Goal: Transaction & Acquisition: Purchase product/service

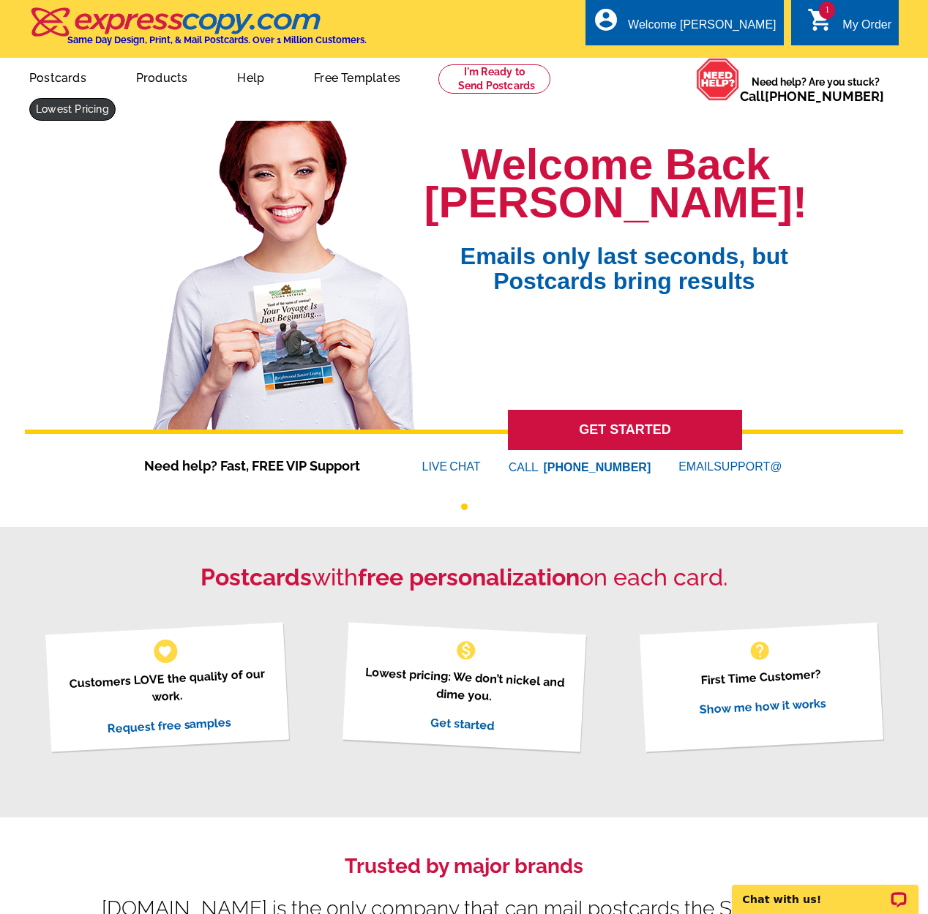
click at [116, 98] on link at bounding box center [72, 109] width 86 height 23
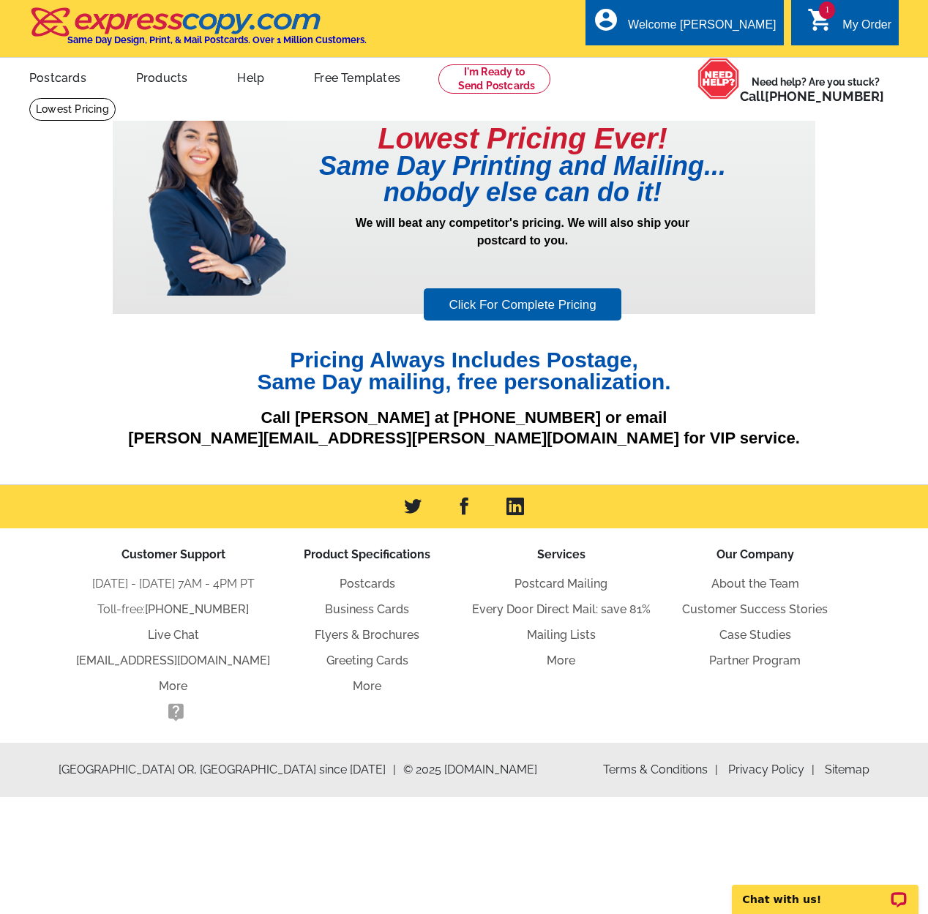
click at [525, 309] on link "Click For Complete Pricing" at bounding box center [522, 304] width 197 height 33
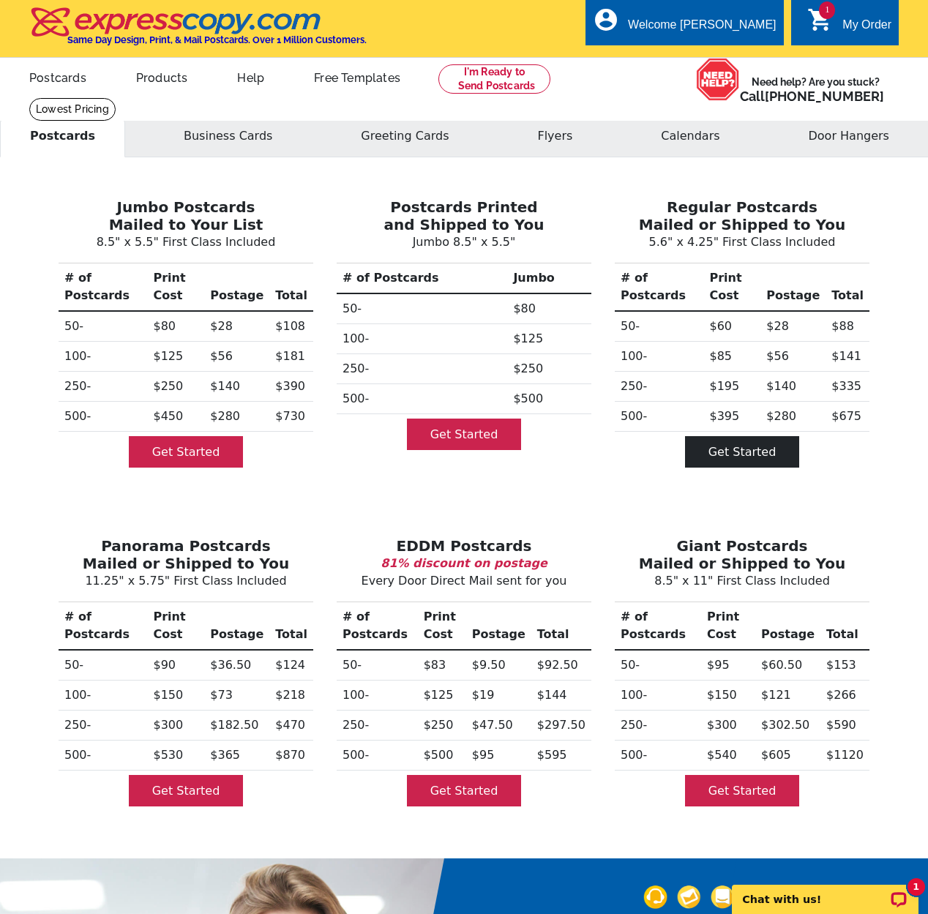
click at [772, 447] on link "Get Started" at bounding box center [742, 451] width 115 height 31
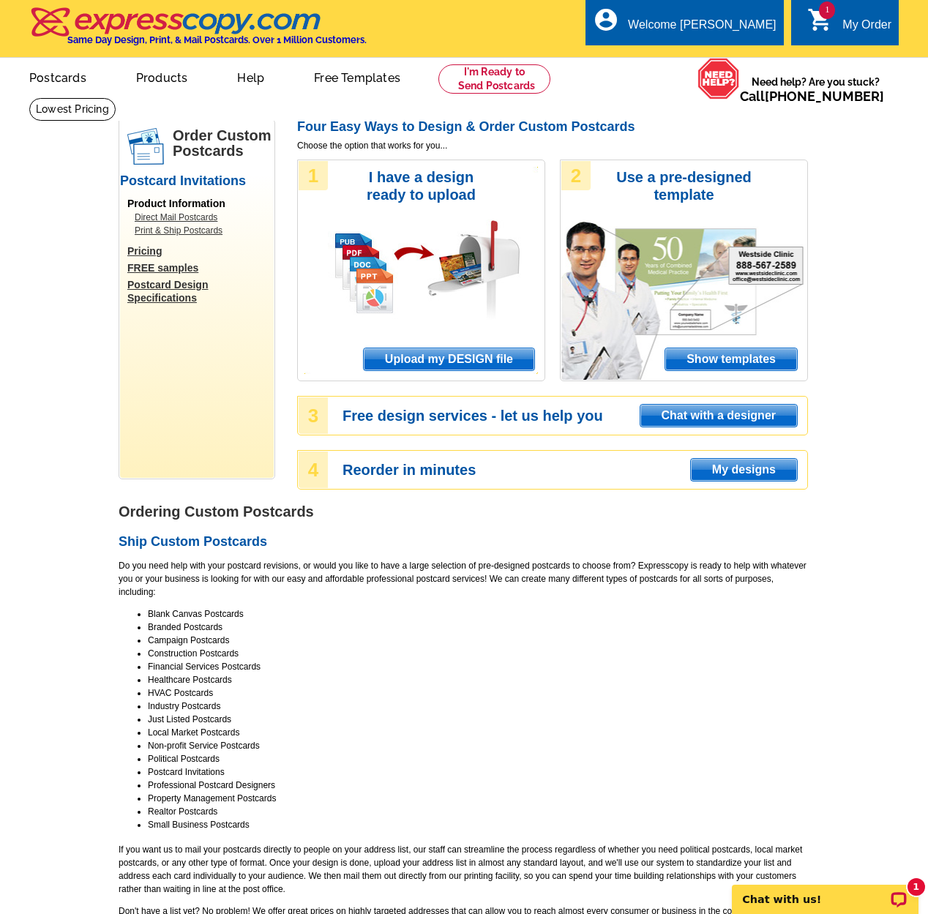
click at [752, 353] on span "Show templates" at bounding box center [731, 359] width 132 height 22
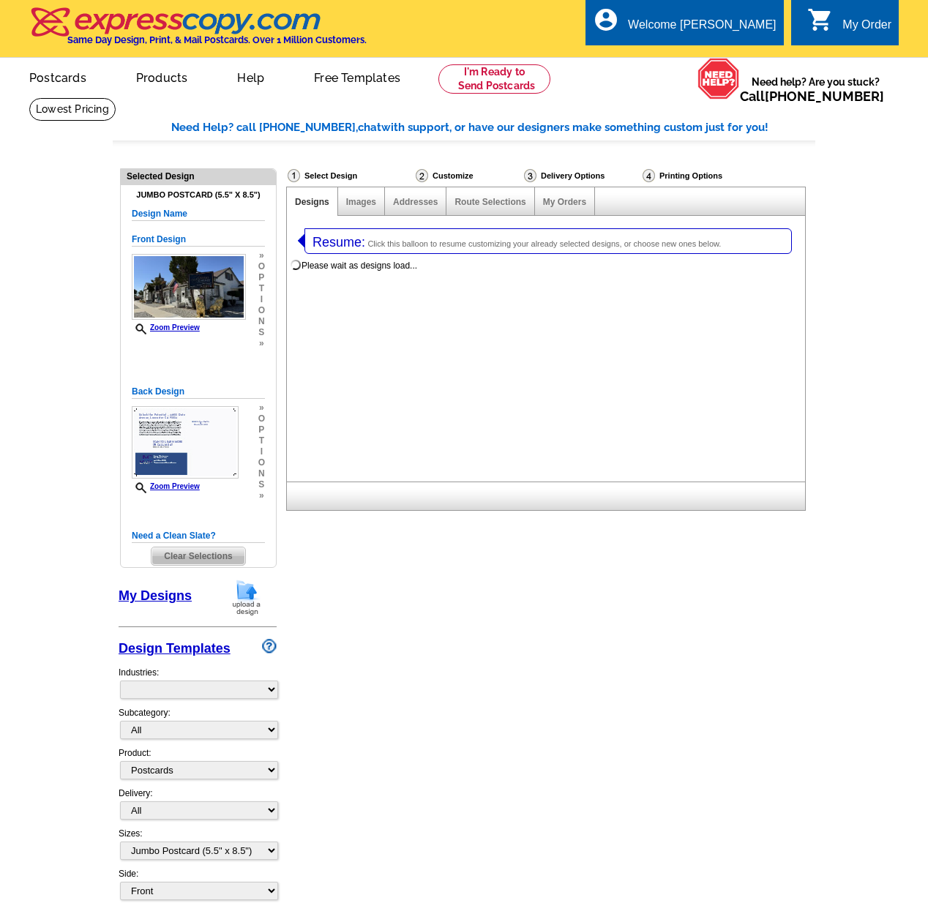
select select "1"
select select "2"
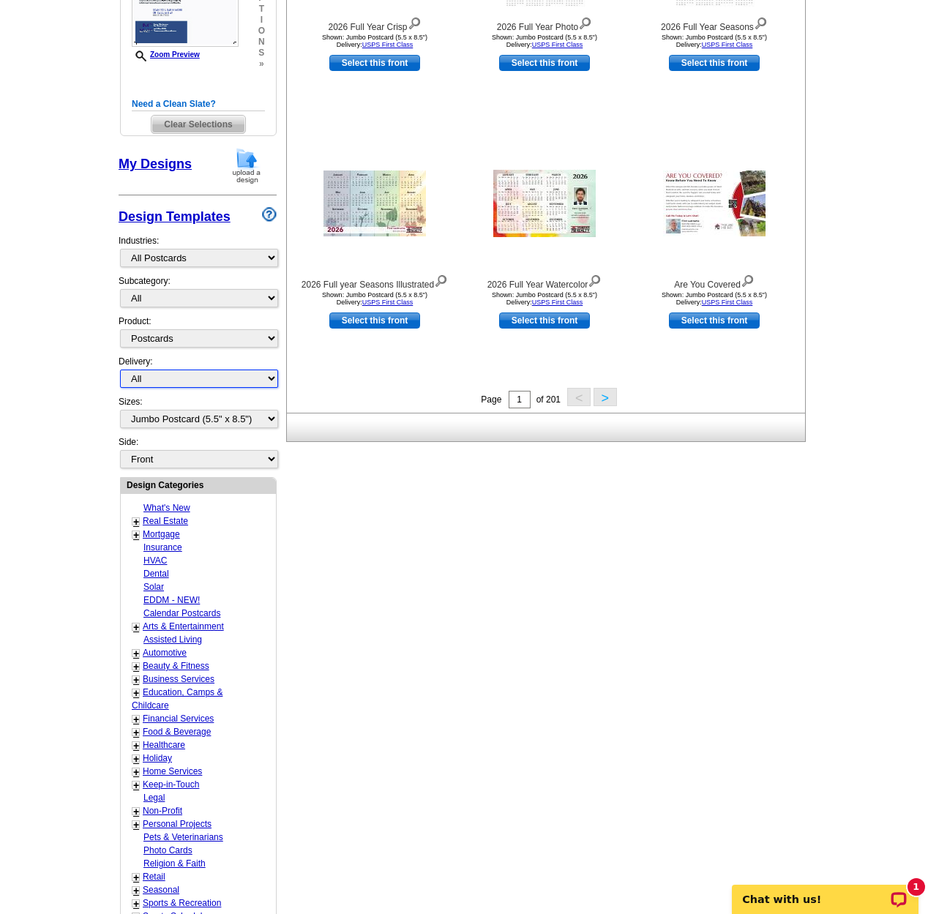
scroll to position [452, 0]
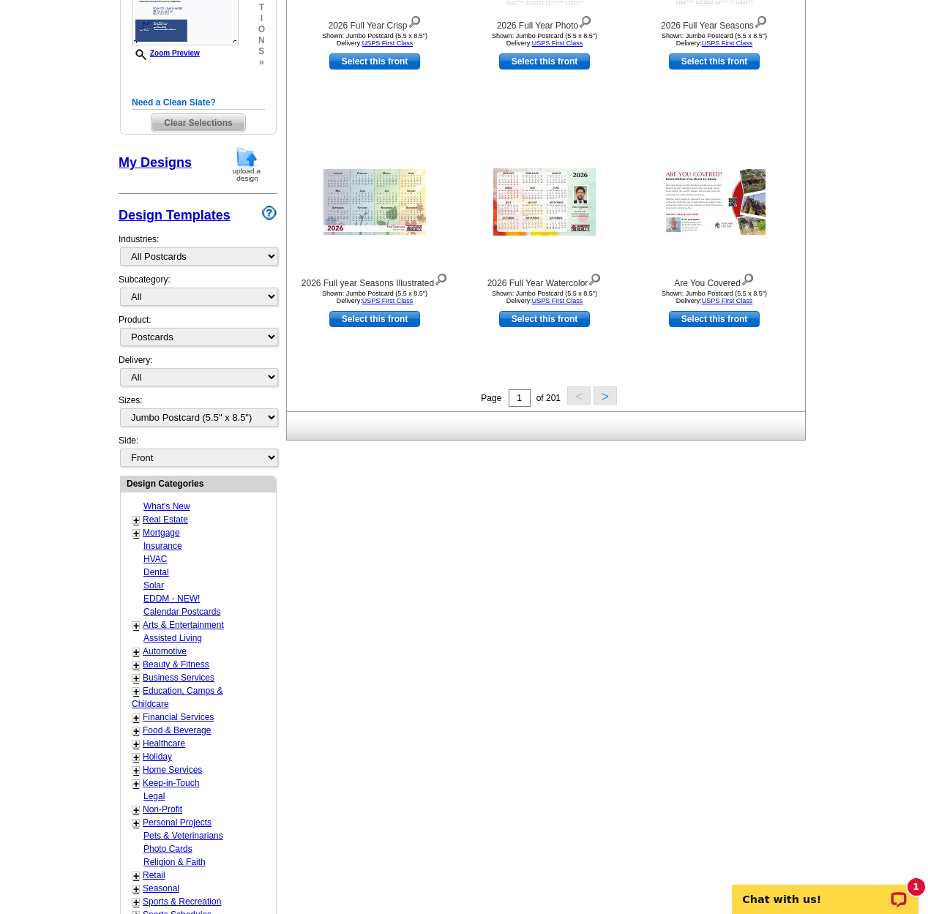
click at [137, 515] on link "+" at bounding box center [136, 521] width 6 height 12
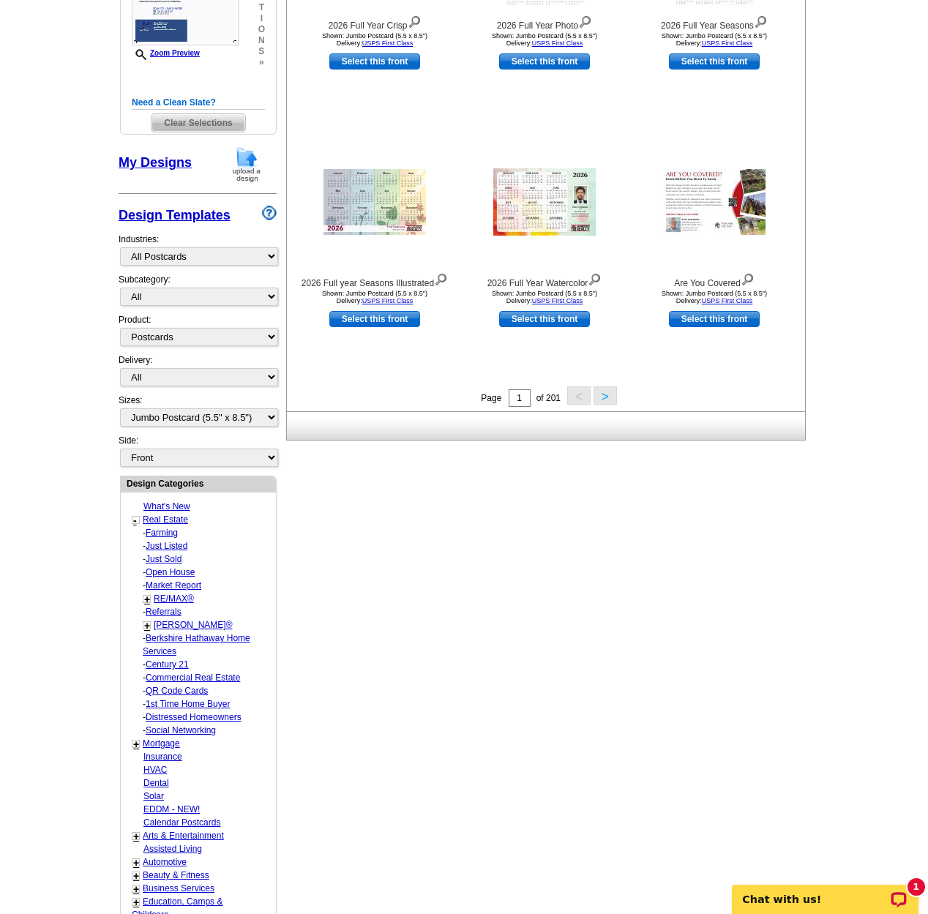
click at [212, 673] on link "Commercial Real Estate" at bounding box center [193, 678] width 94 height 10
select select "785"
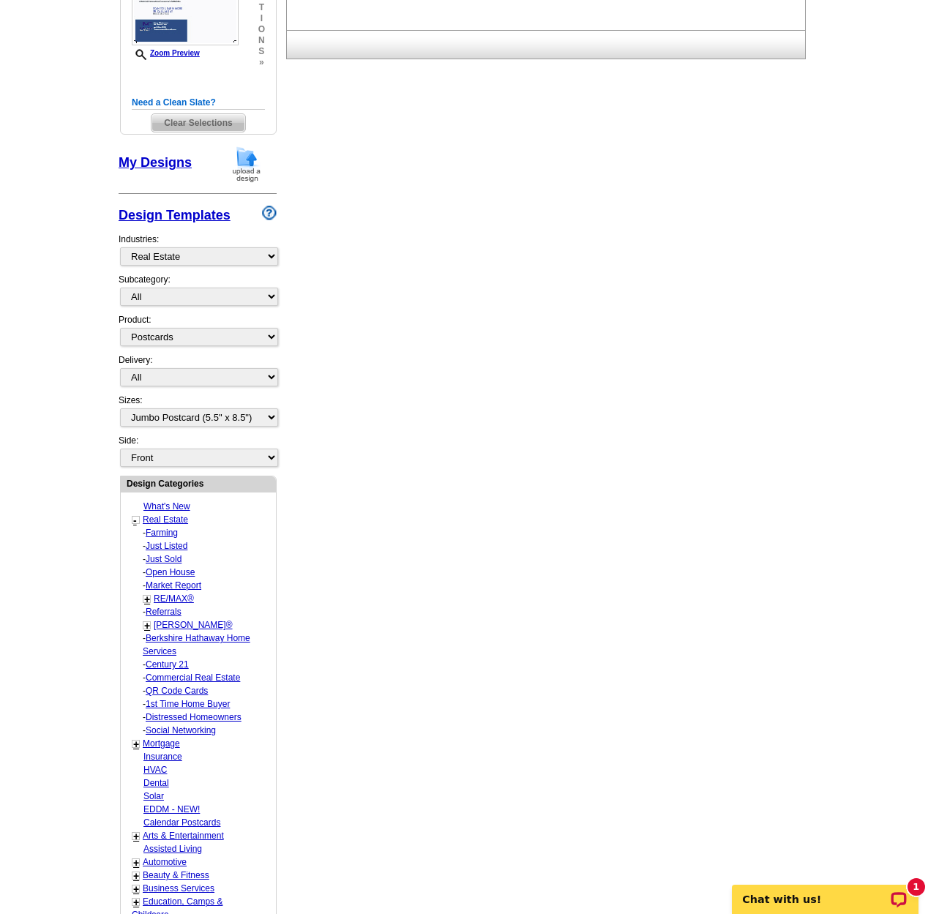
select select "790"
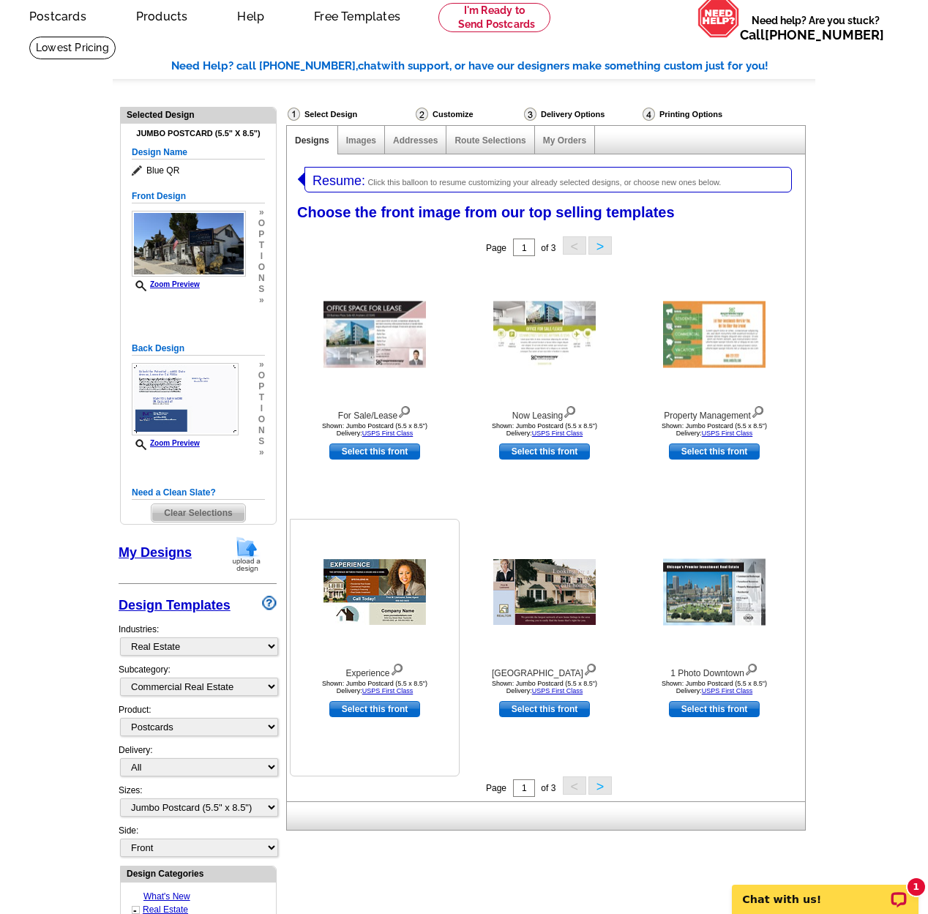
scroll to position [59, 0]
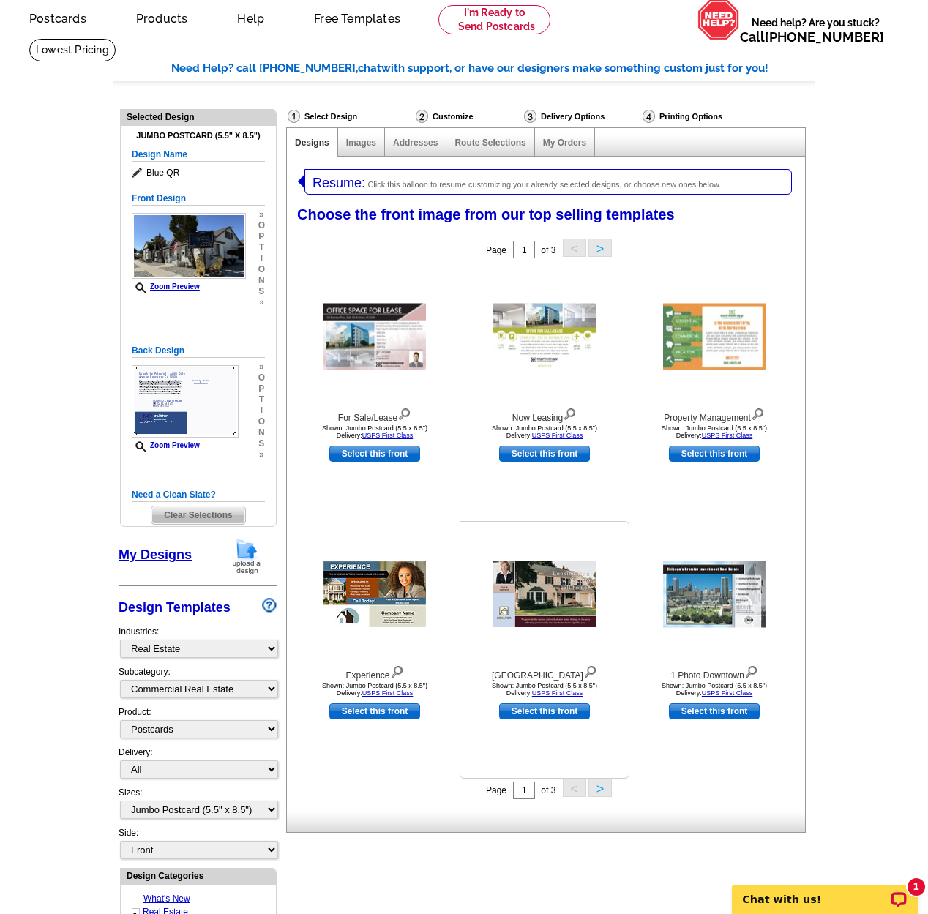
click at [583, 670] on img at bounding box center [590, 670] width 14 height 16
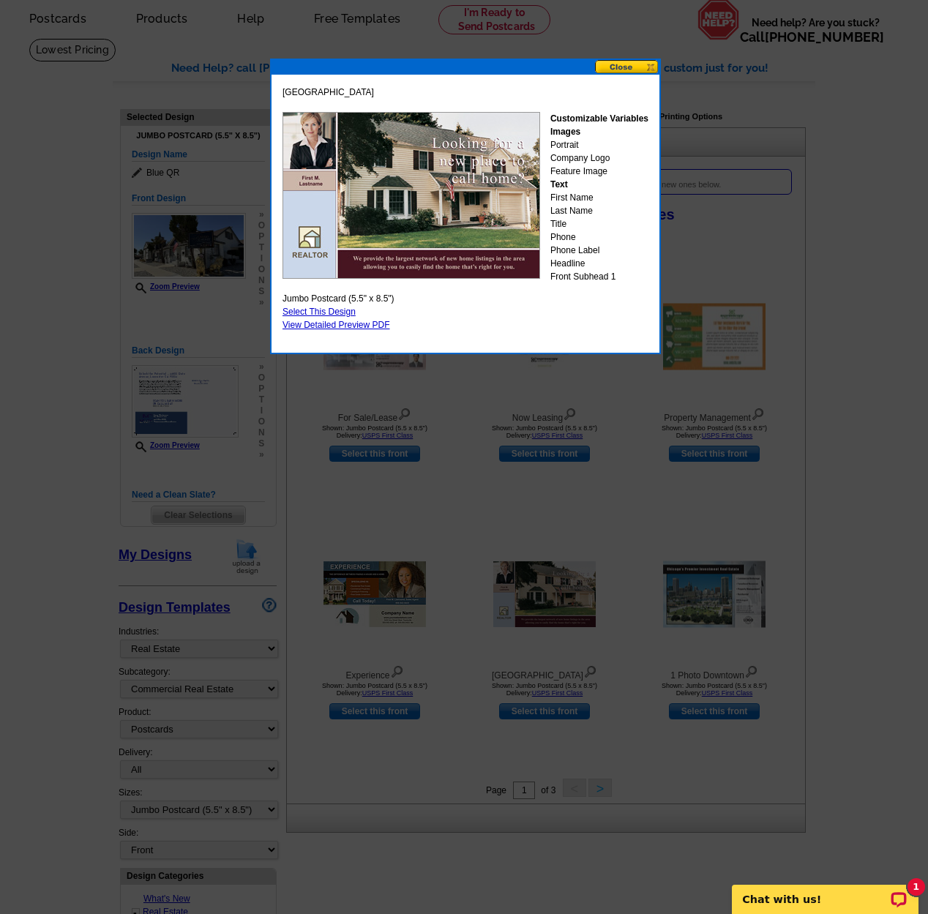
click at [635, 66] on button at bounding box center [627, 67] width 64 height 14
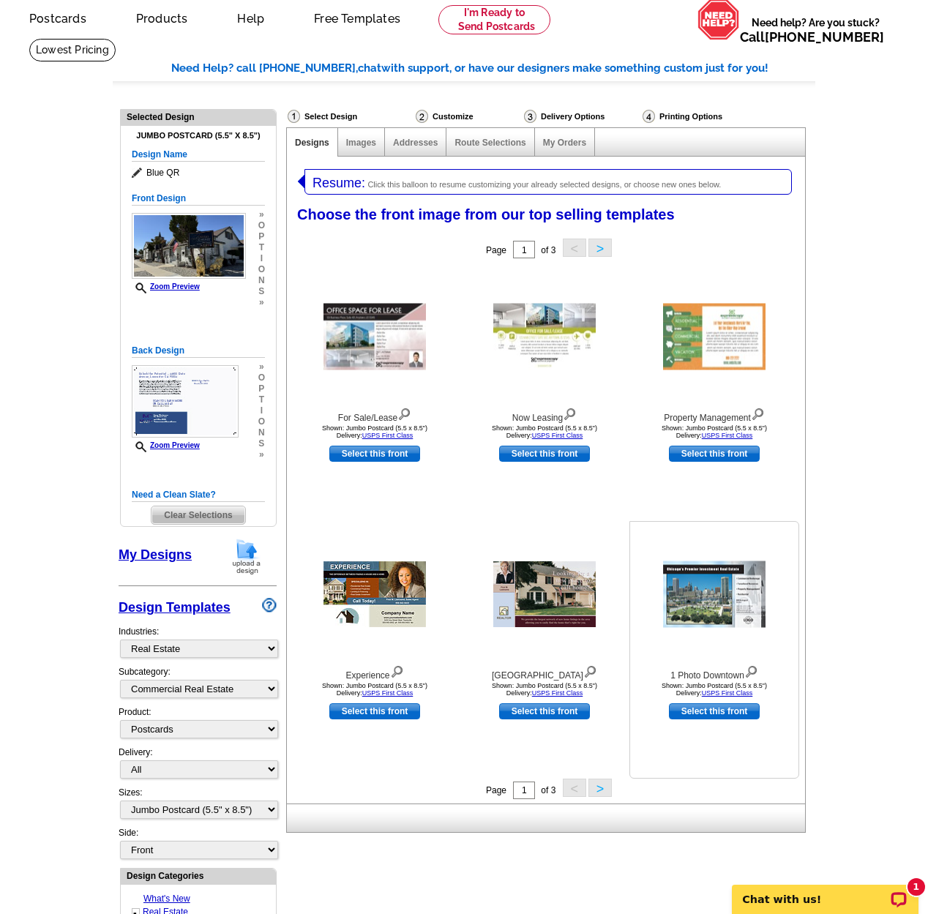
click at [756, 671] on img at bounding box center [751, 670] width 14 height 16
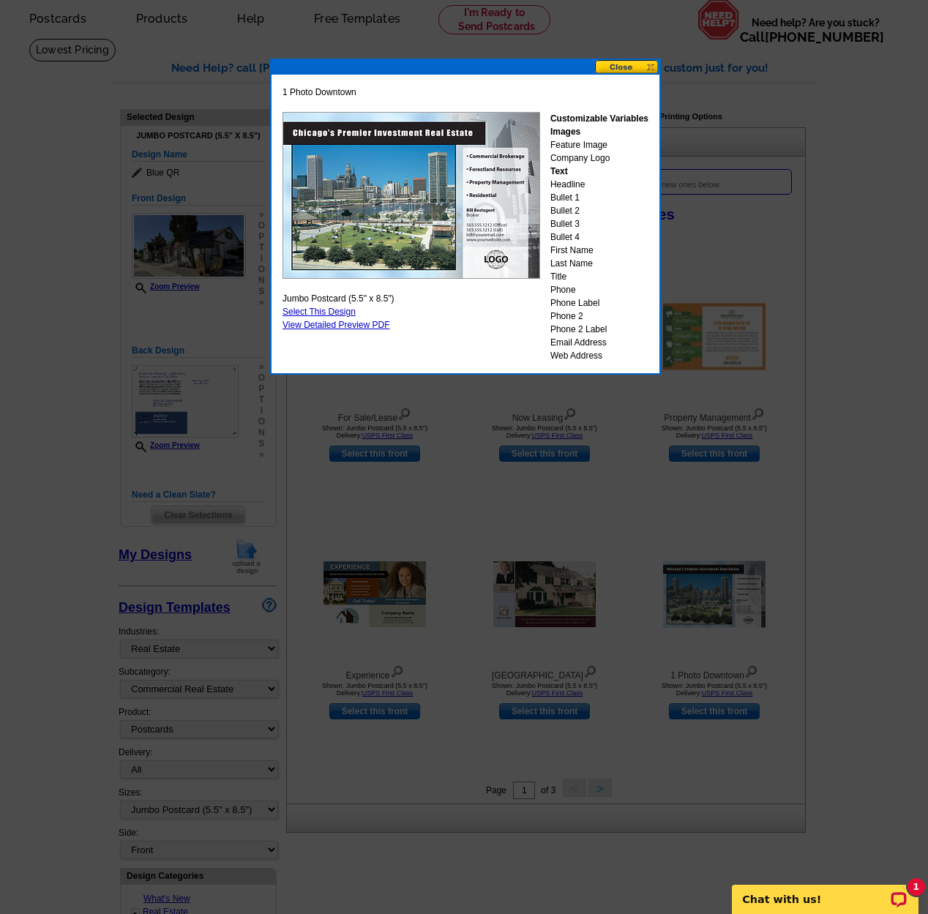
click at [634, 66] on button at bounding box center [627, 67] width 64 height 14
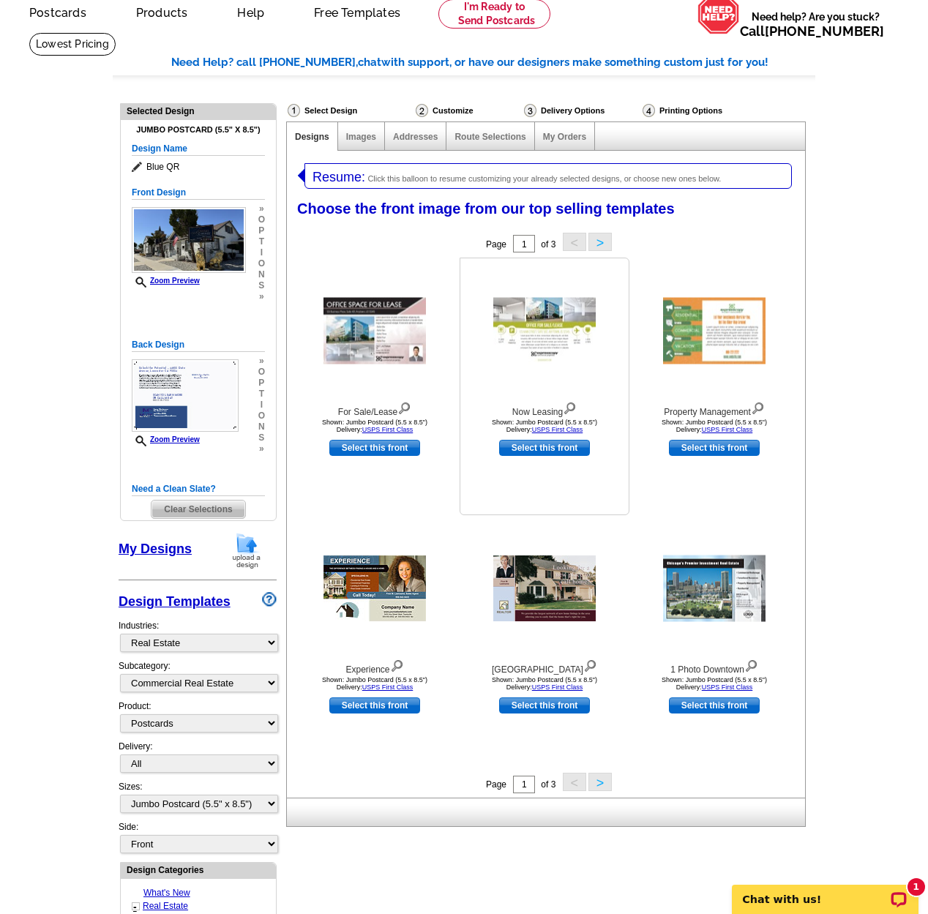
scroll to position [65, 0]
click at [574, 406] on img at bounding box center [570, 407] width 14 height 16
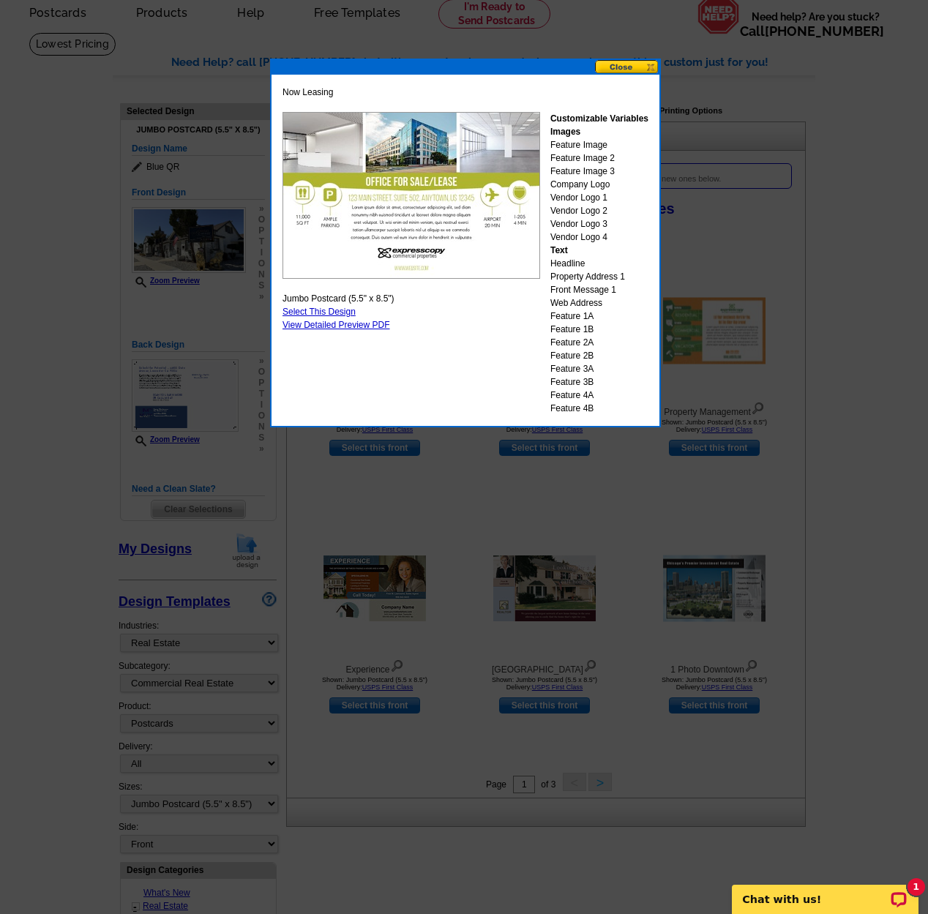
click at [646, 68] on button at bounding box center [627, 67] width 64 height 14
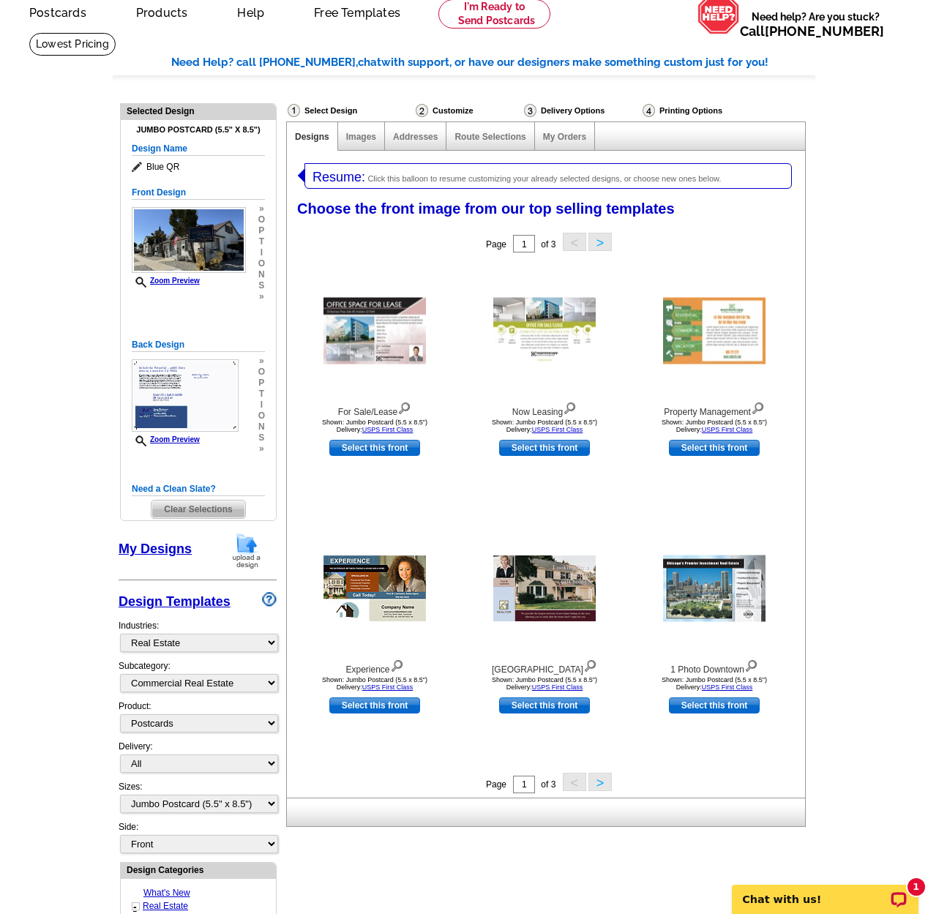
click at [597, 780] on button ">" at bounding box center [600, 782] width 23 height 18
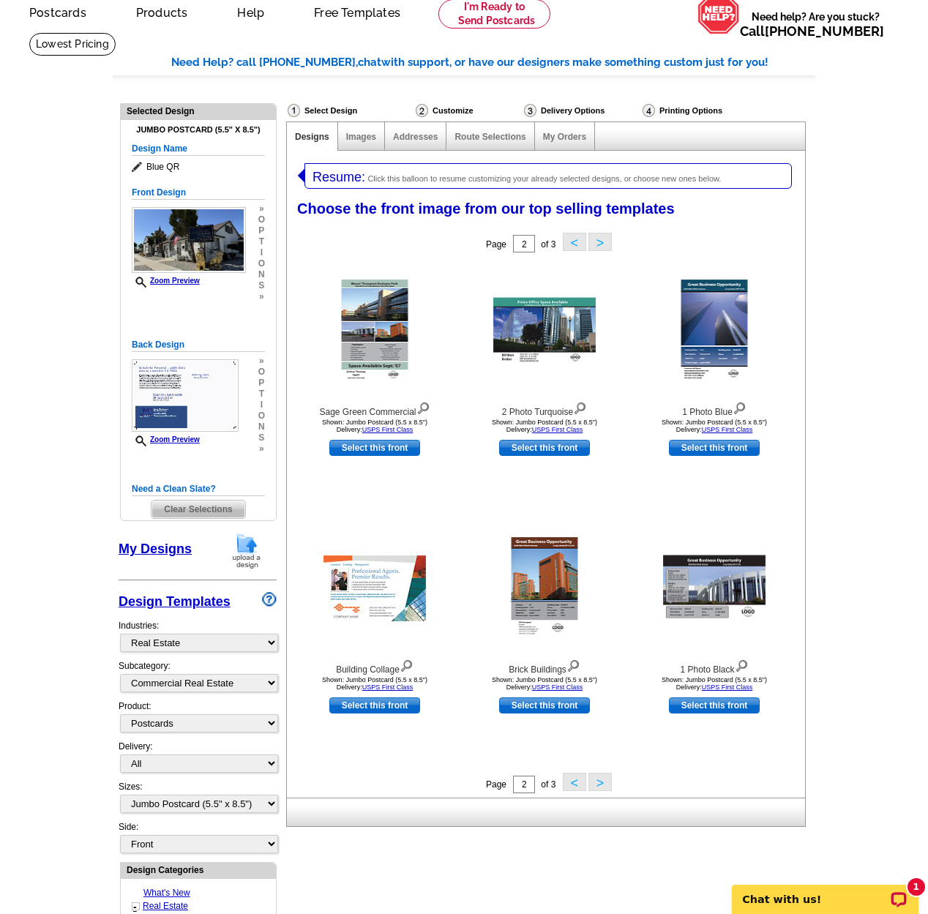
click at [602, 781] on button ">" at bounding box center [600, 782] width 23 height 18
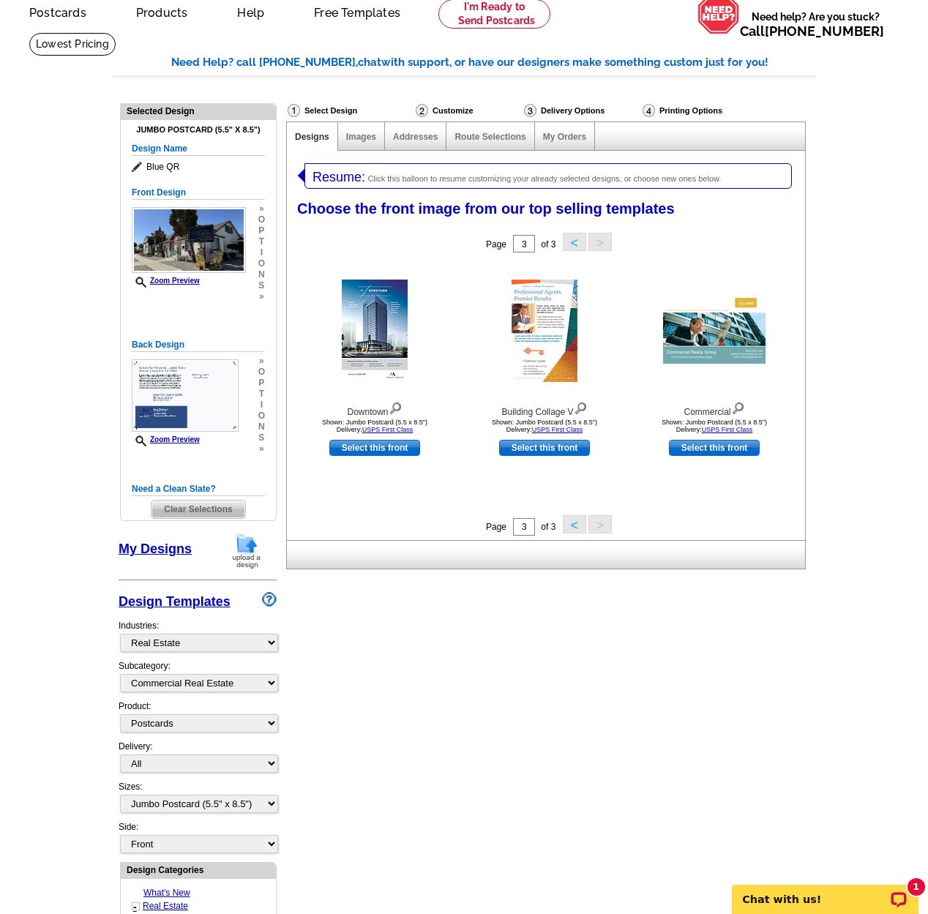
click at [566, 524] on button "<" at bounding box center [574, 524] width 23 height 18
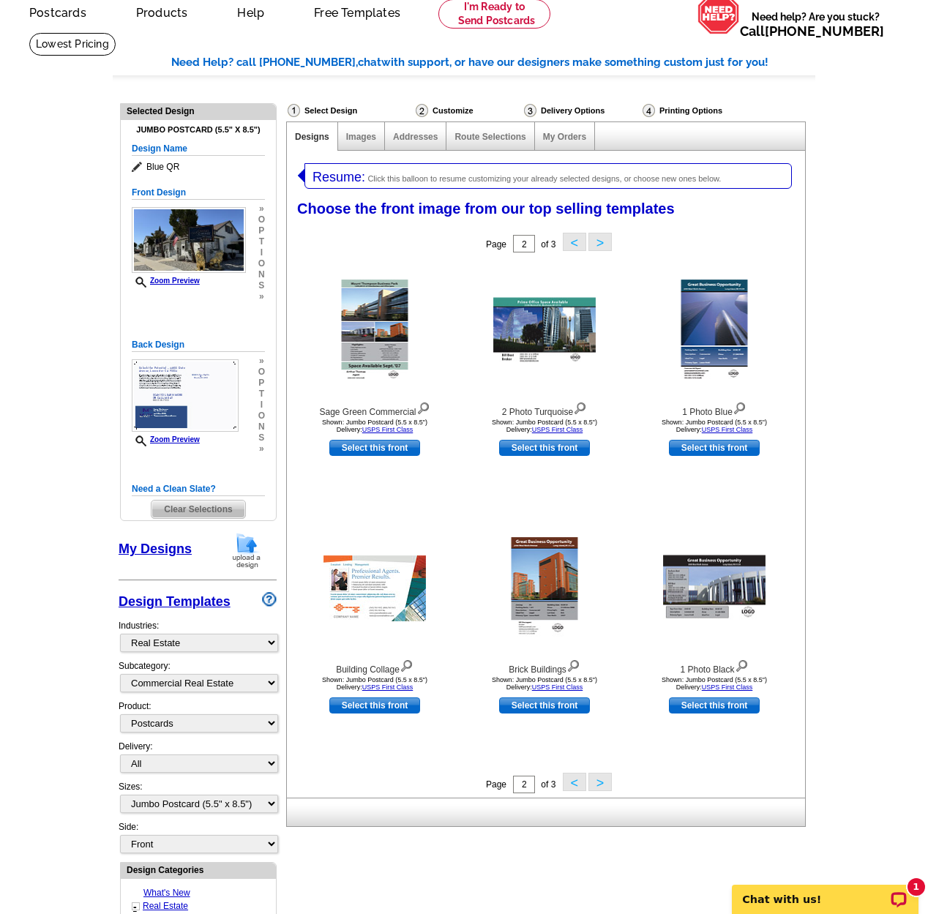
click at [572, 785] on button "<" at bounding box center [574, 782] width 23 height 18
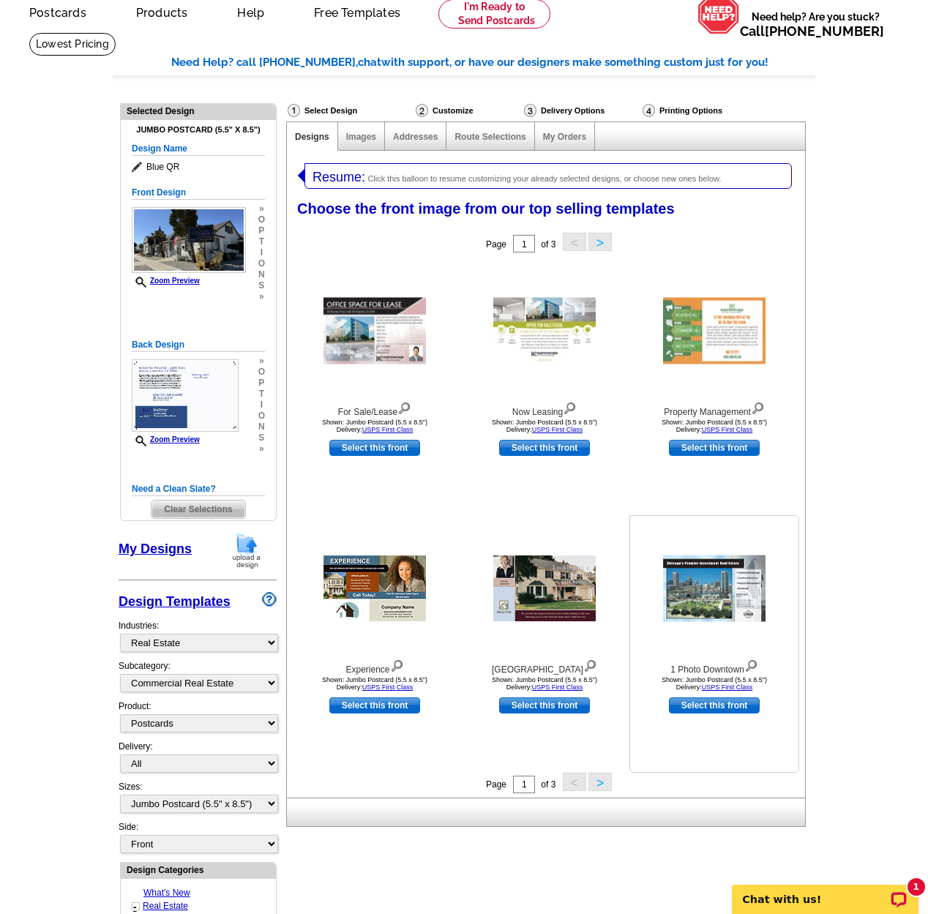
click at [757, 662] on img at bounding box center [751, 665] width 14 height 16
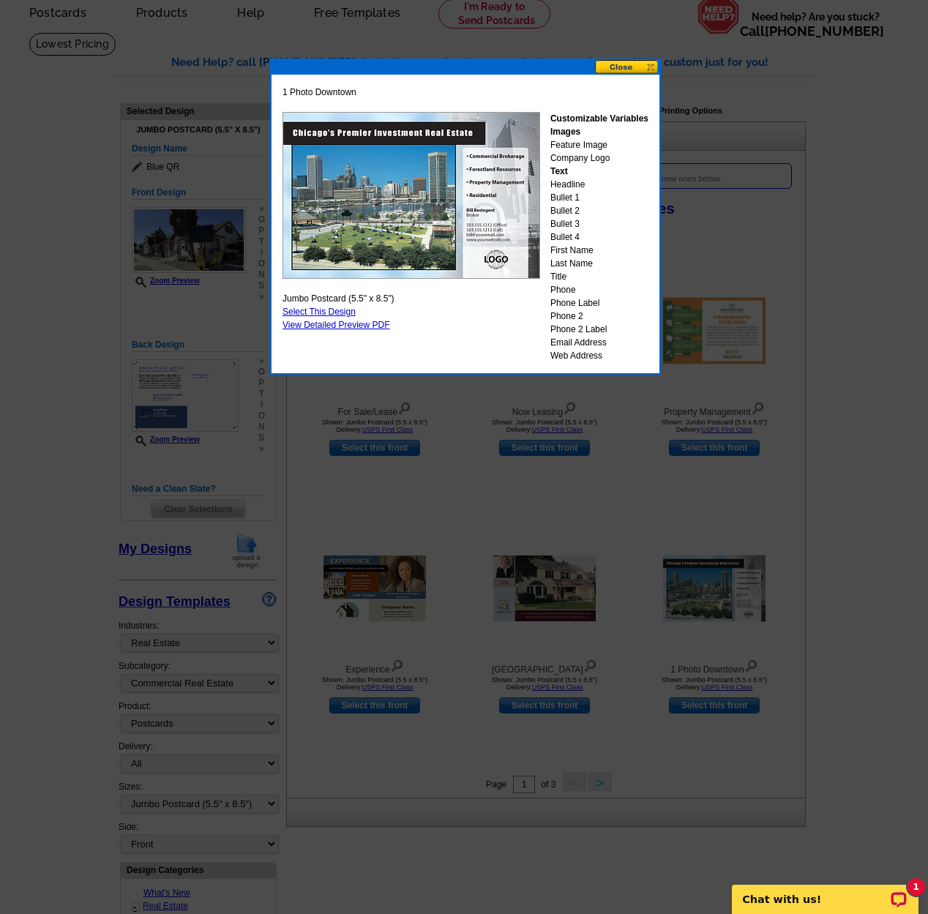
click at [347, 310] on link "Select This Design" at bounding box center [319, 312] width 73 height 10
select select "back"
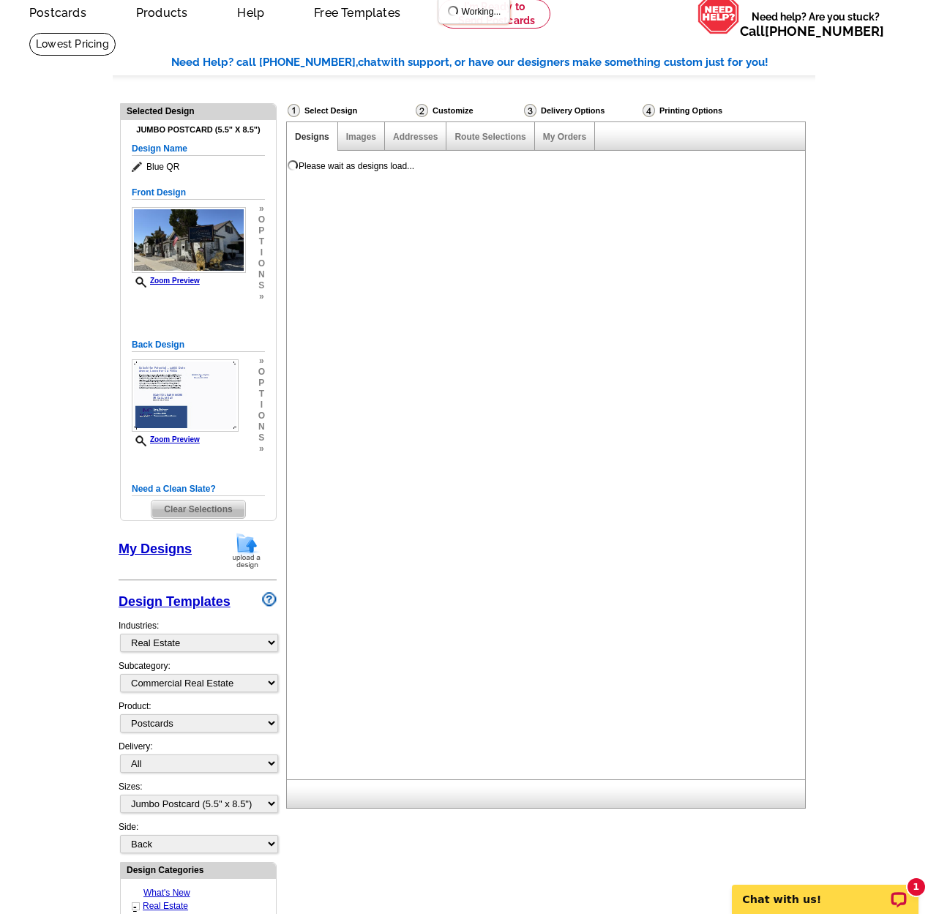
scroll to position [0, 0]
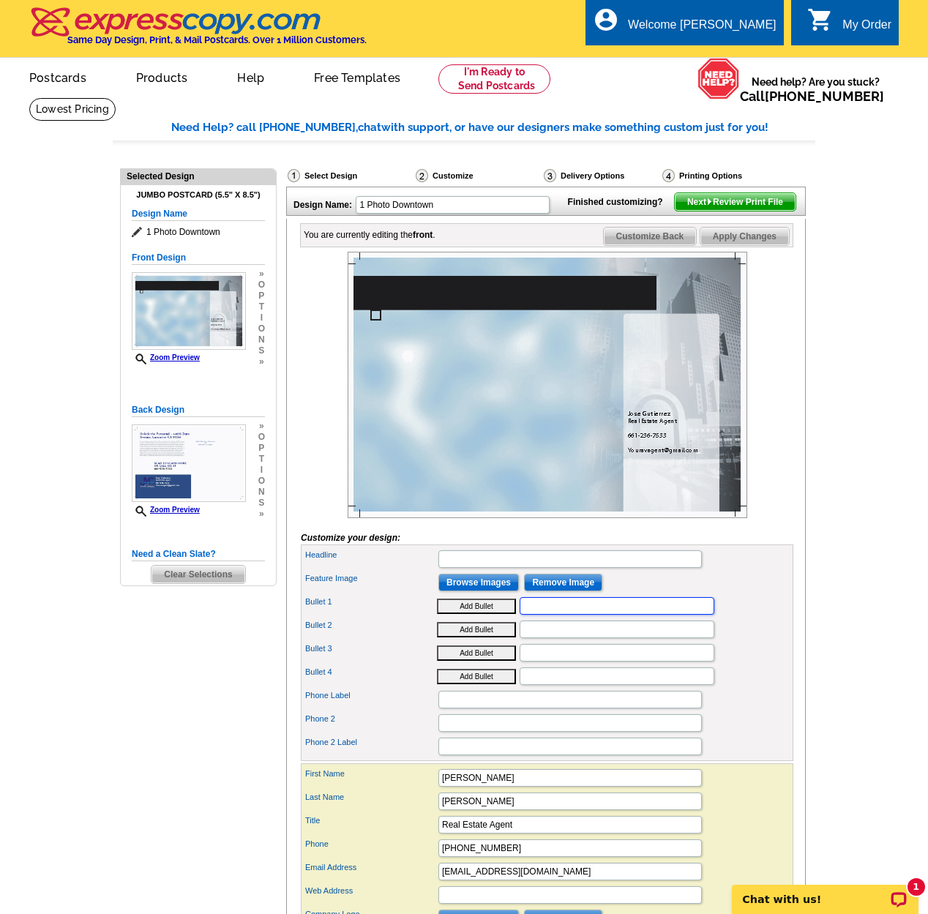
click at [559, 615] on input "Bullet 1" at bounding box center [617, 606] width 195 height 18
paste input "Operating funeral home with chapel & offices"
type input "Operating funeral home with chapel & offices"
click at [564, 638] on input "Bullet 2" at bounding box center [617, 630] width 195 height 18
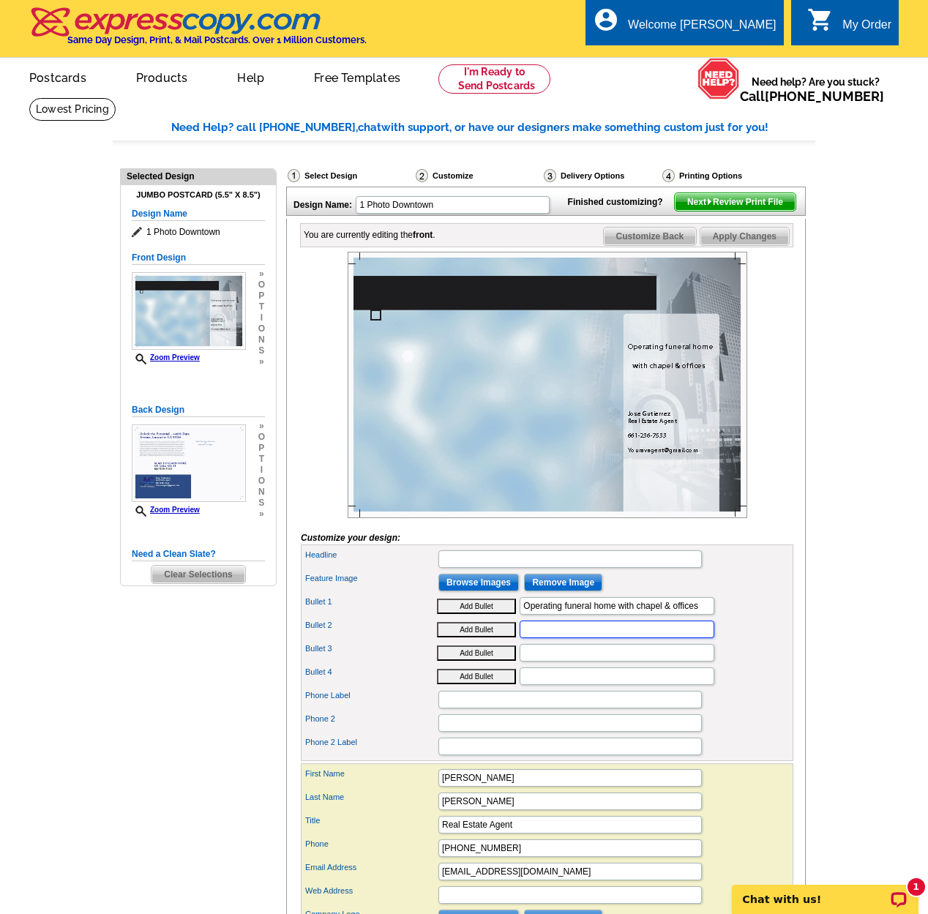
paste input "On-site residential unit for added income"
type input "On-site residential unit for added income"
click at [531, 662] on input "Bullet 3" at bounding box center [617, 653] width 195 height 18
paste input "Nearly ¾ acre with garages & parking"
type input "Nearly ¾ acre with garages & parking"
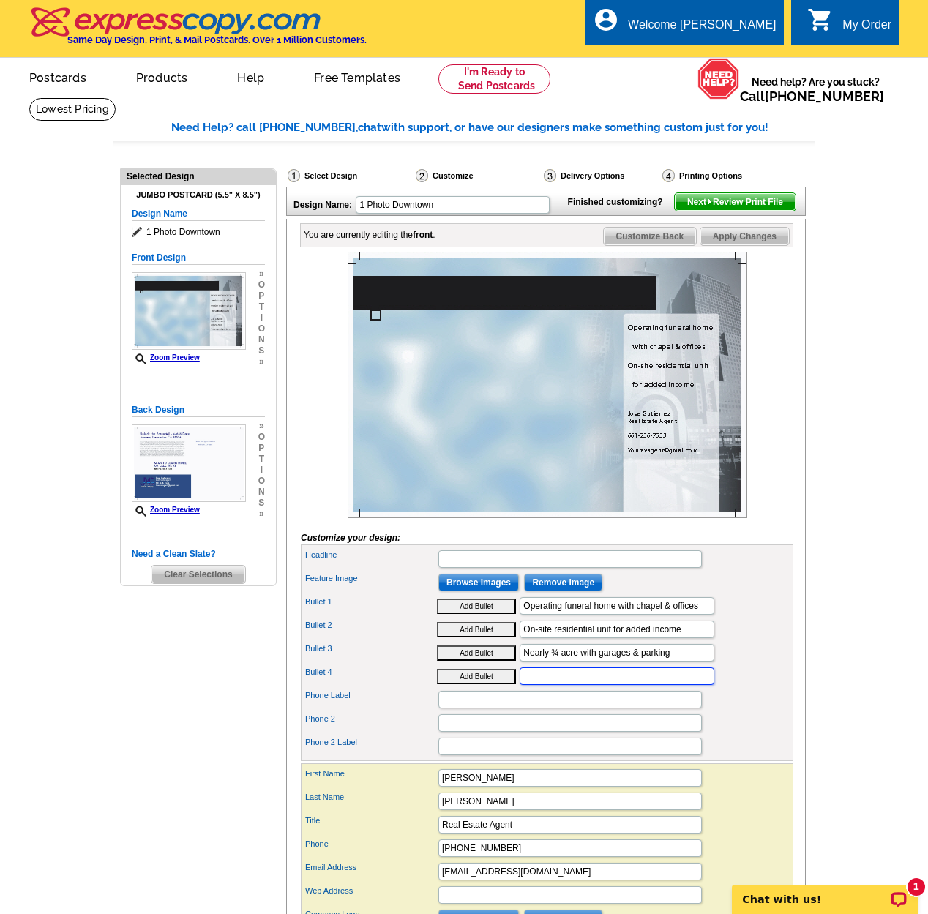
click at [550, 685] on input "Bullet 4" at bounding box center [617, 677] width 195 height 18
paste input "2 blocks from Lancaster Blvd 44653 Date Ave, Lancaster, CA"
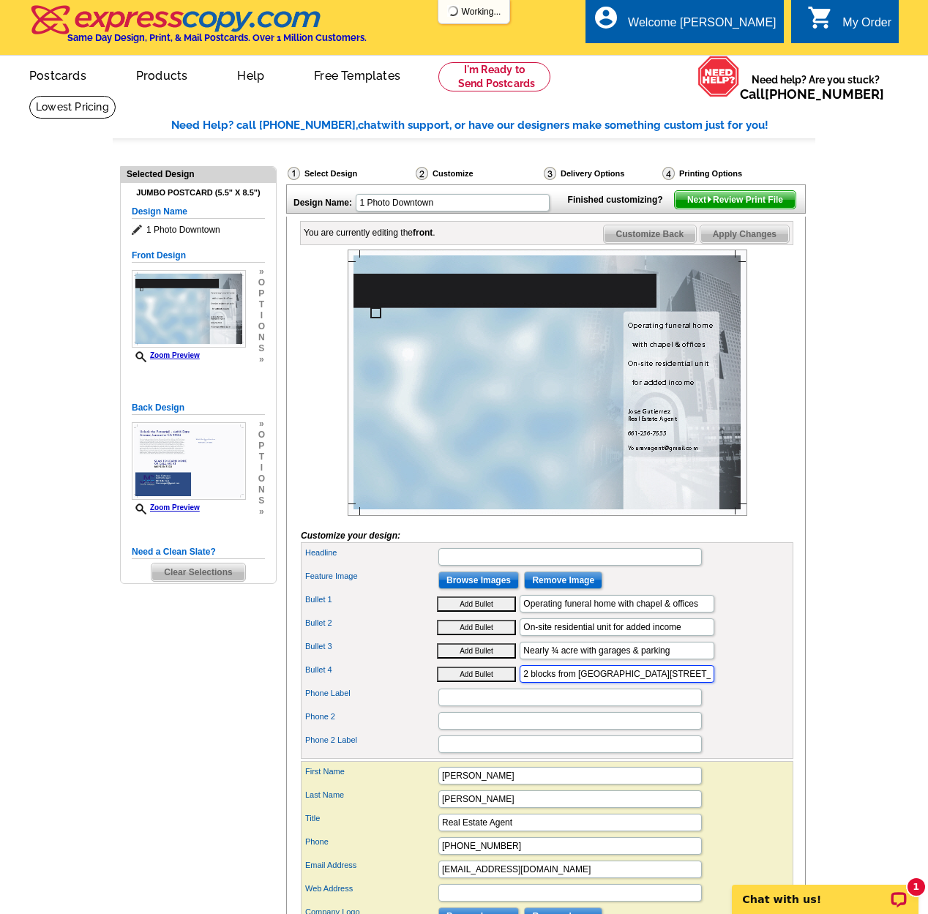
scroll to position [8, 0]
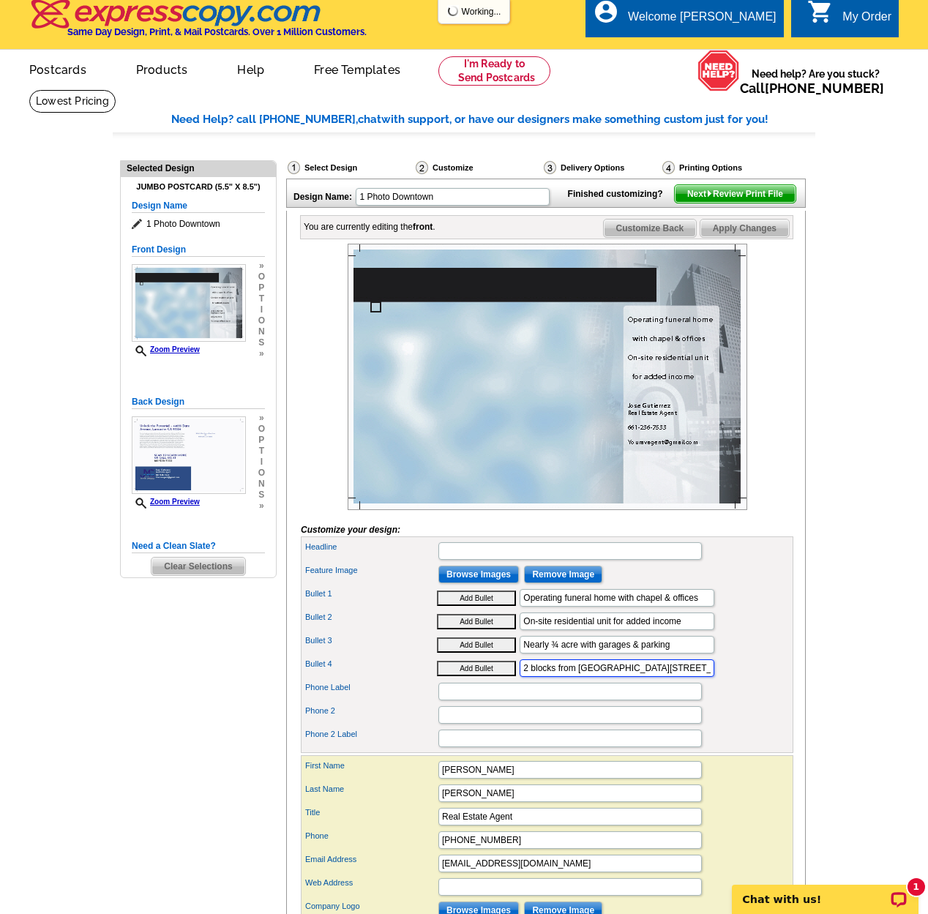
click at [526, 677] on input "2 blocks from Lancaster Blvd 44653 Date Ave, Lancaster, CA" at bounding box center [617, 669] width 195 height 18
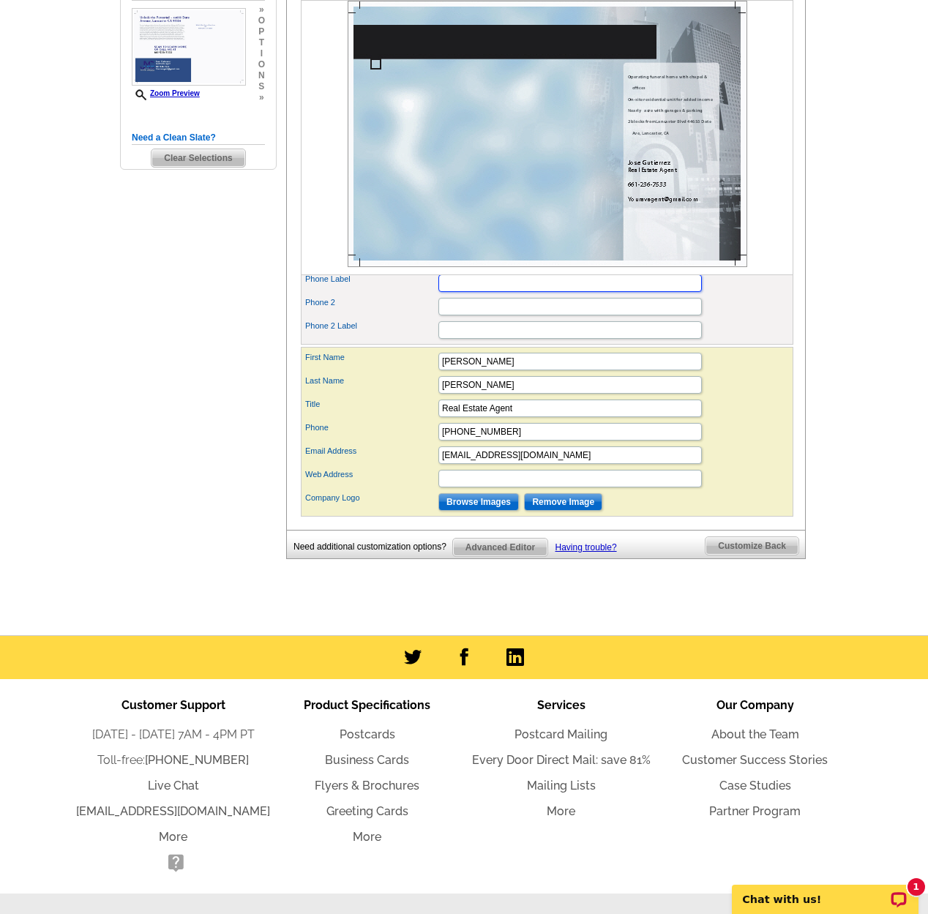
scroll to position [417, 0]
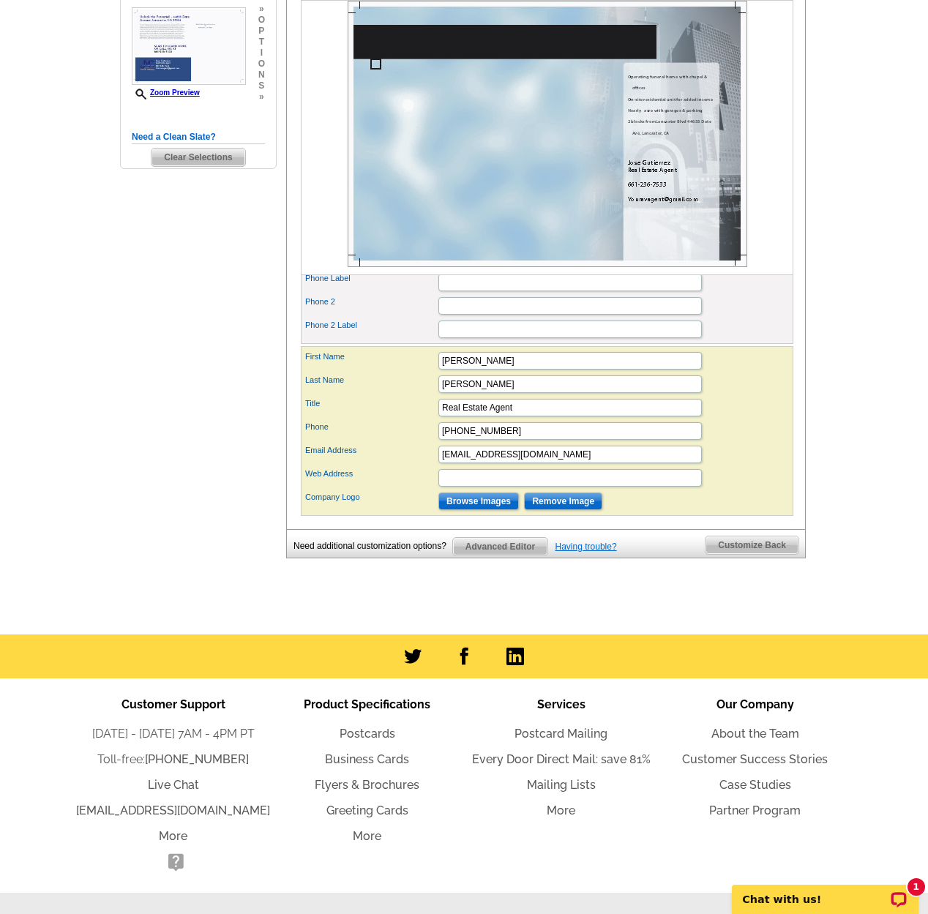
click at [579, 552] on link "Having trouble?" at bounding box center [586, 547] width 61 height 10
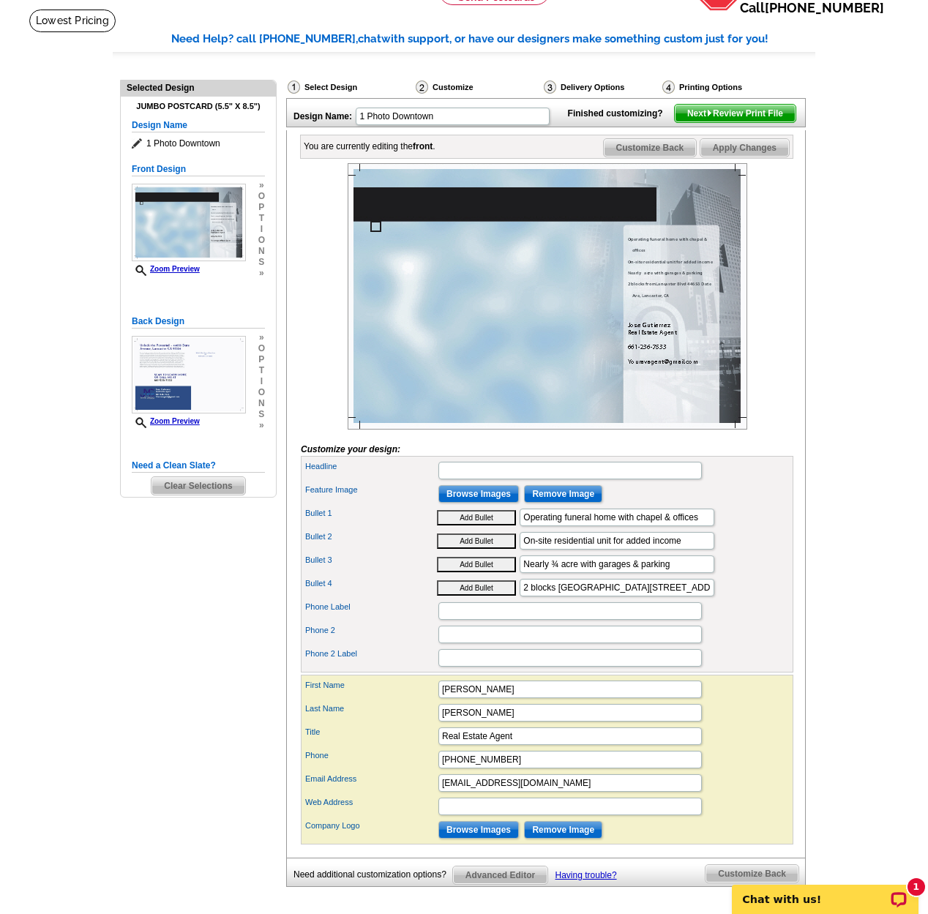
scroll to position [77, 0]
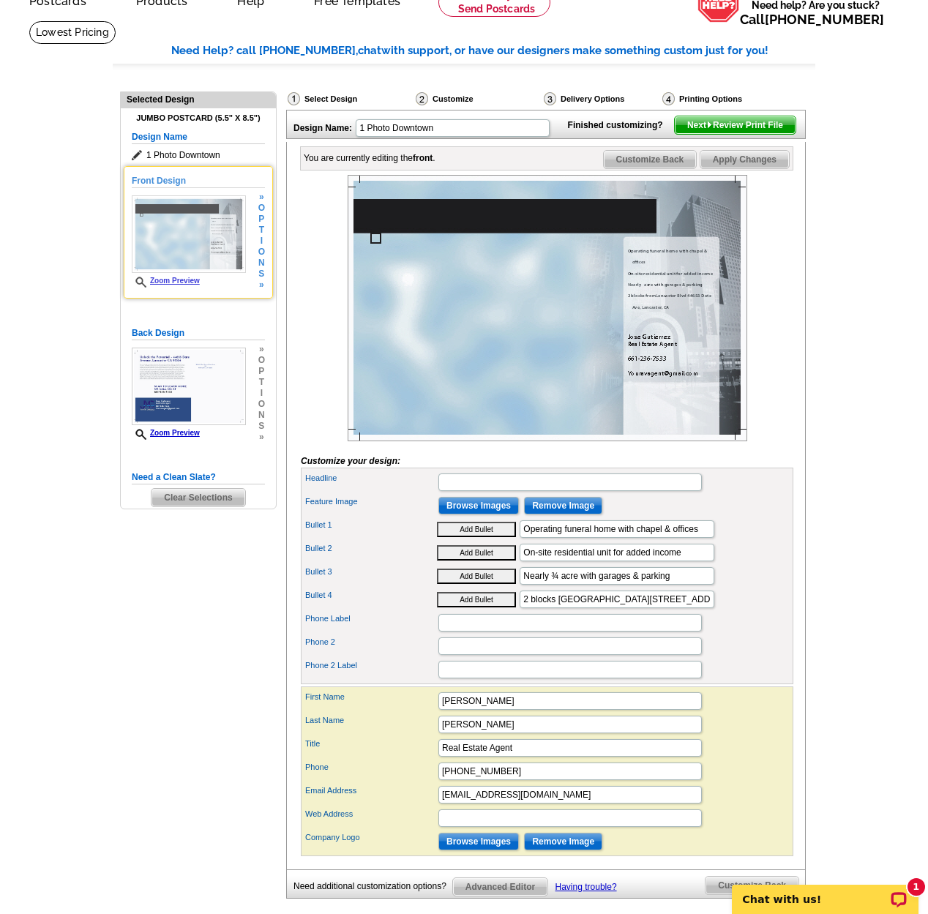
click at [184, 280] on link "Zoom Preview" at bounding box center [166, 281] width 68 height 8
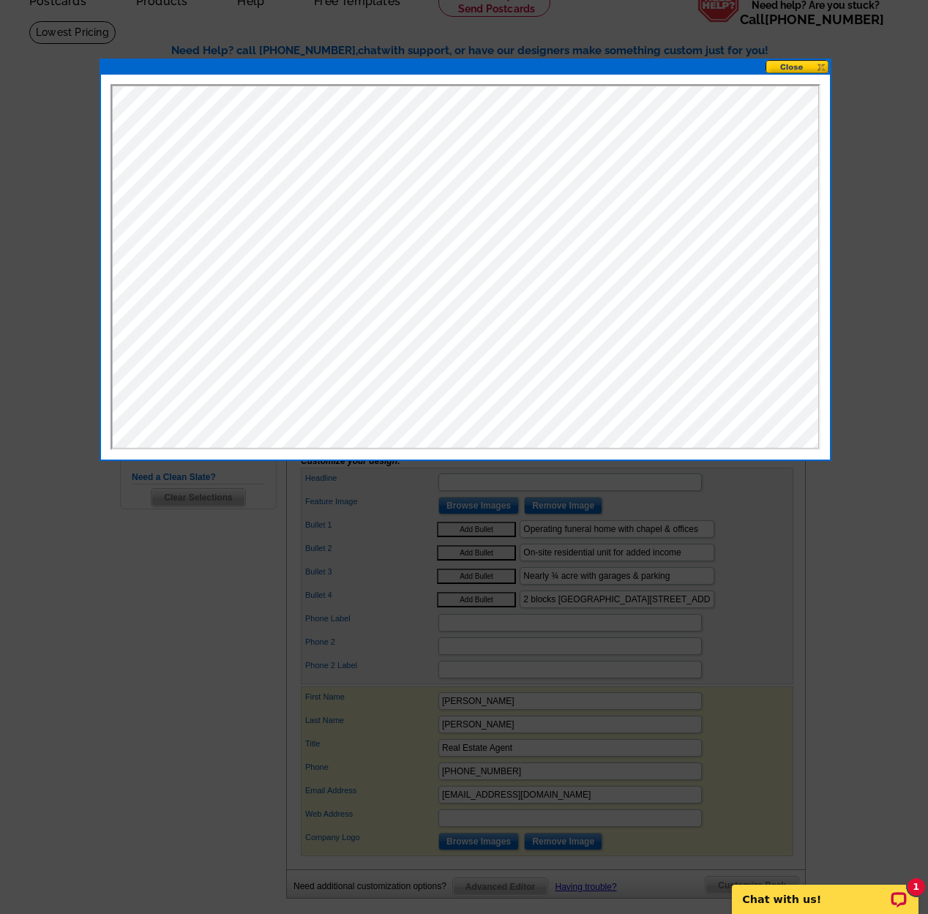
scroll to position [0, 0]
click at [791, 69] on button at bounding box center [798, 67] width 64 height 14
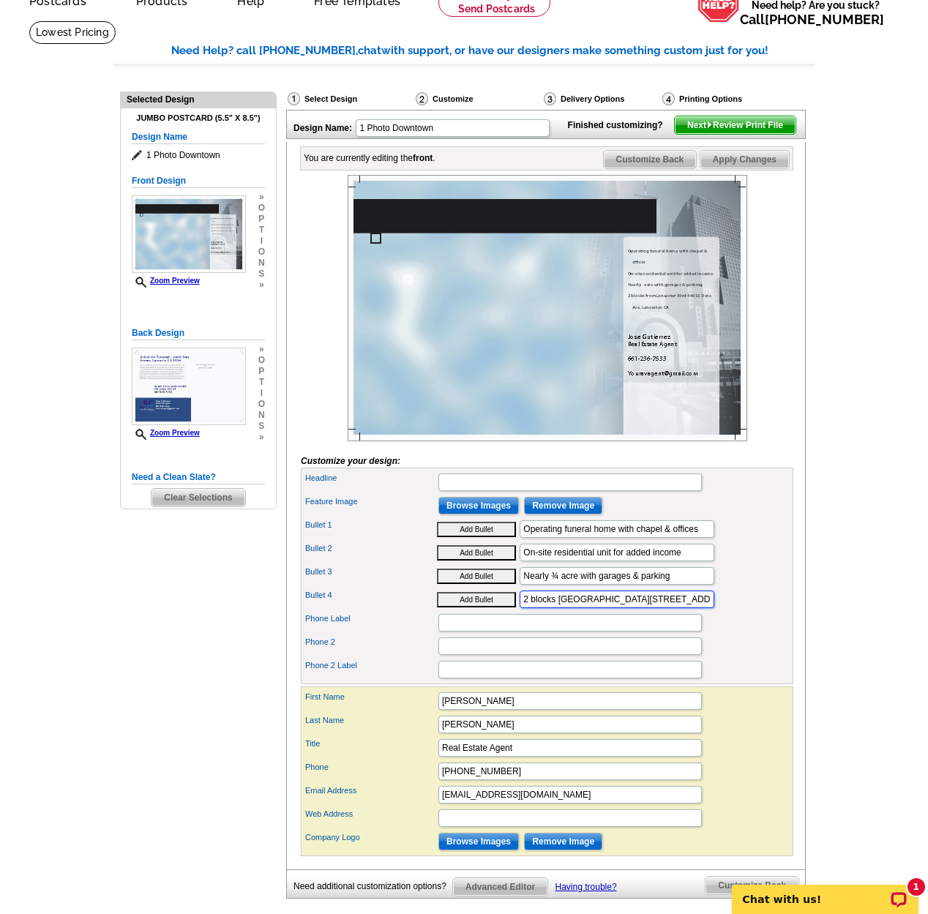
drag, startPoint x: 638, startPoint y: 623, endPoint x: 741, endPoint y: 627, distance: 102.5
click at [741, 611] on div "Bullet 4 Add Bullet 2 blocks fromLancaster Blvd 44653 Date Ave, Lancaster, CA" at bounding box center [547, 599] width 487 height 23
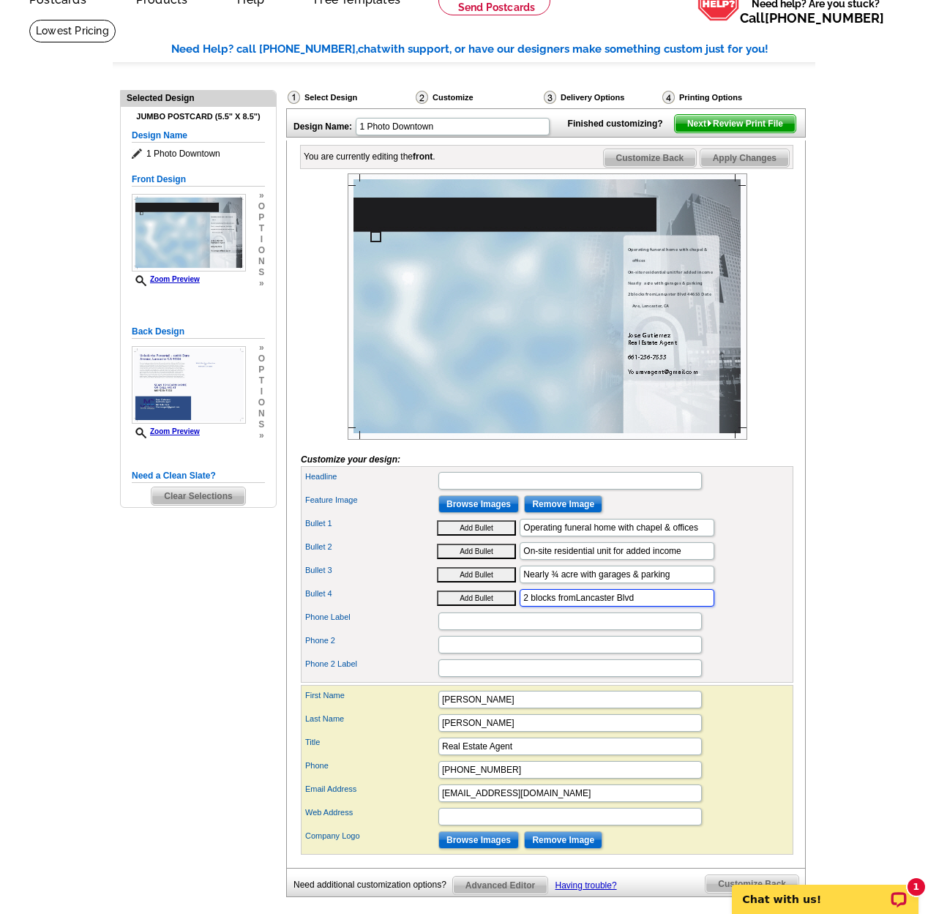
type input "2 blocks fromLancaster Blvd"
click at [754, 586] on div "Bullet 3 Add Bullet Nearly ¾ acre with garages & parking" at bounding box center [547, 574] width 487 height 23
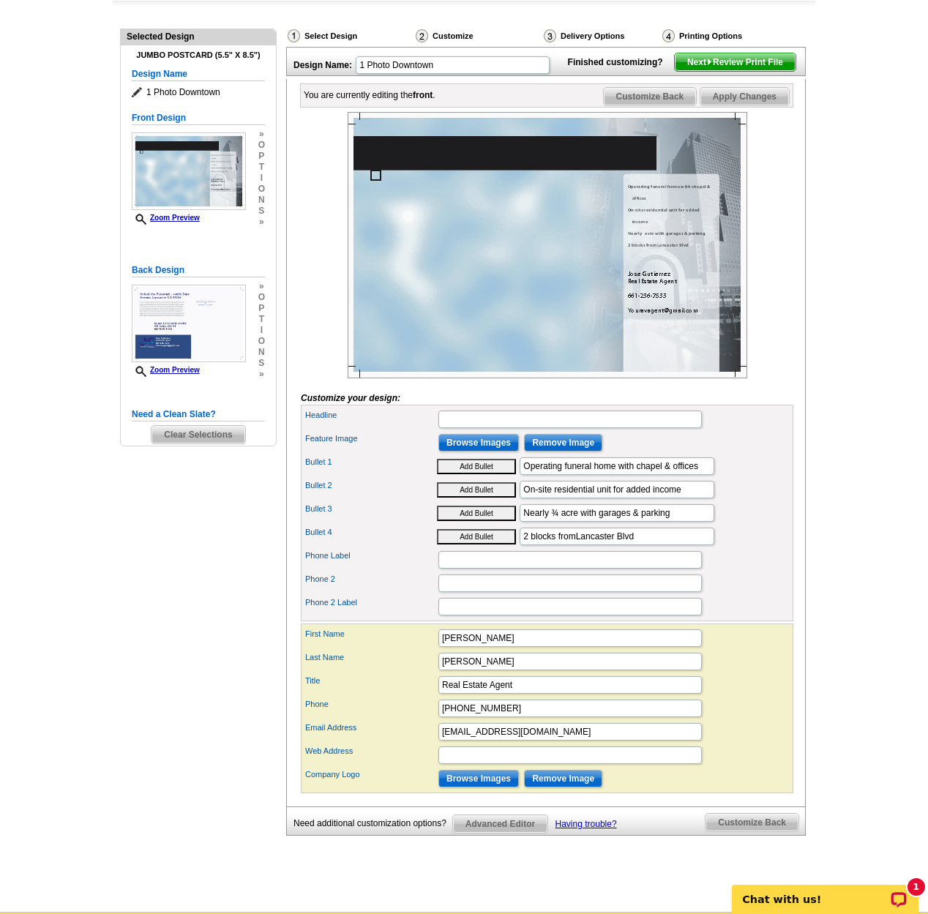
scroll to position [200, 0]
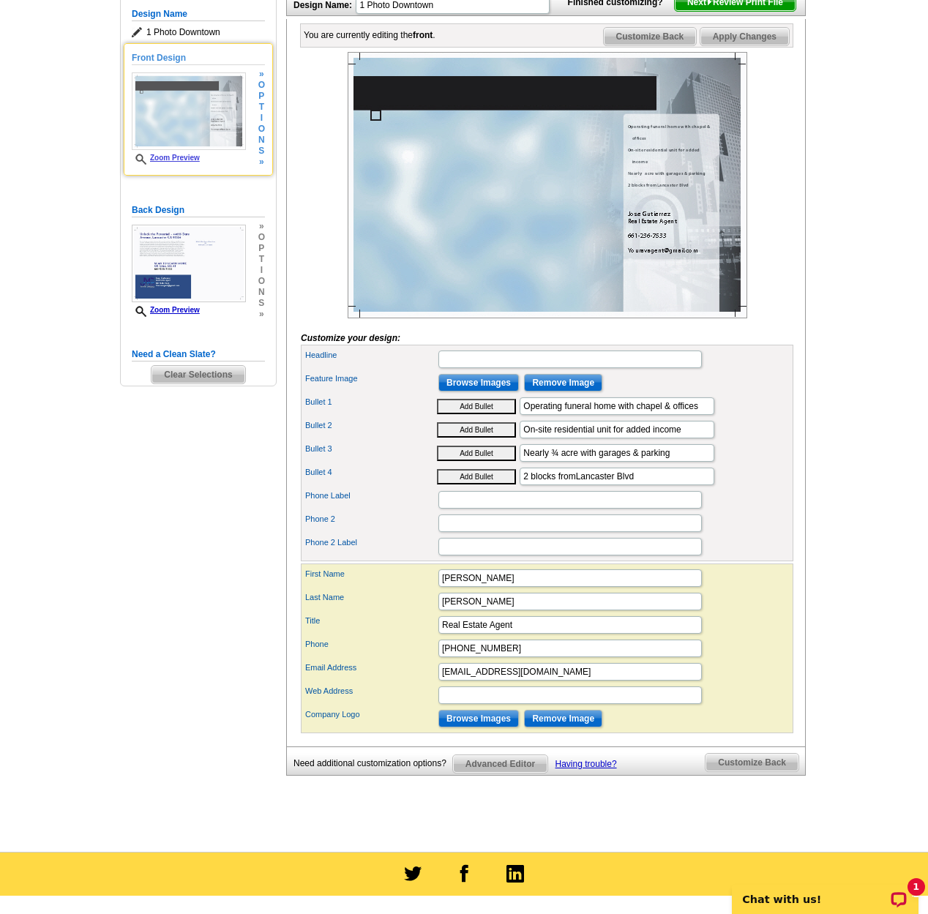
click at [182, 159] on link "Zoom Preview" at bounding box center [166, 158] width 68 height 8
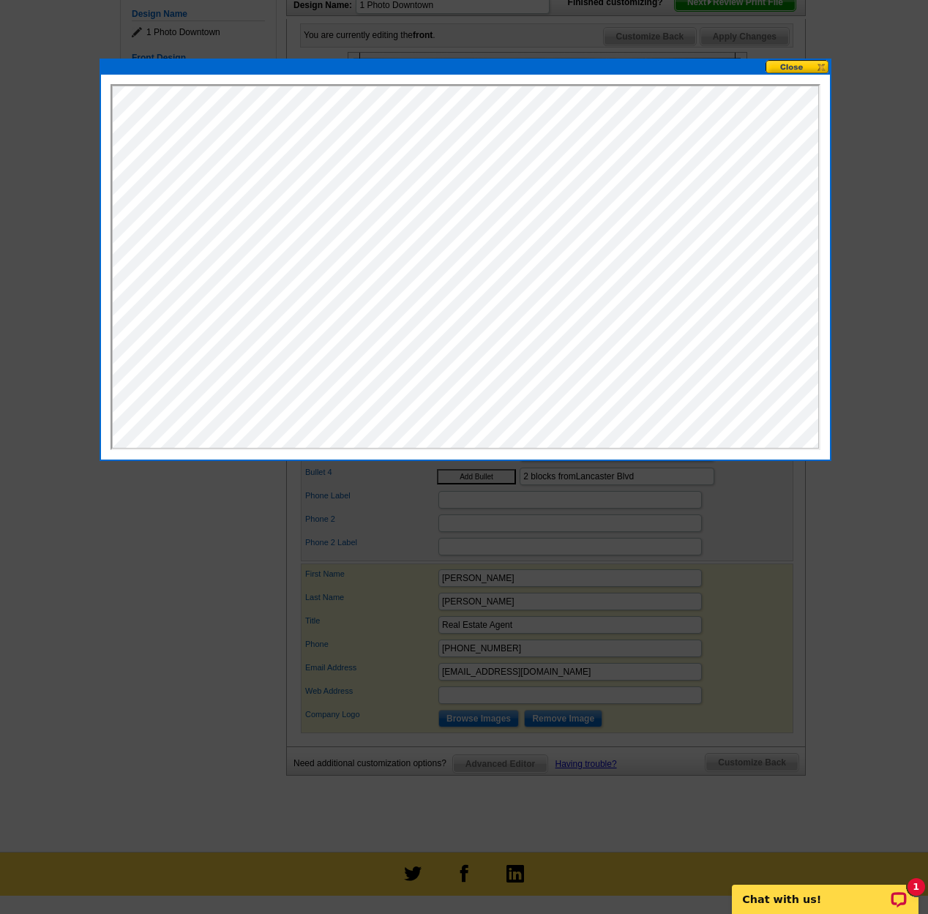
scroll to position [0, 0]
click at [799, 62] on button at bounding box center [798, 67] width 64 height 14
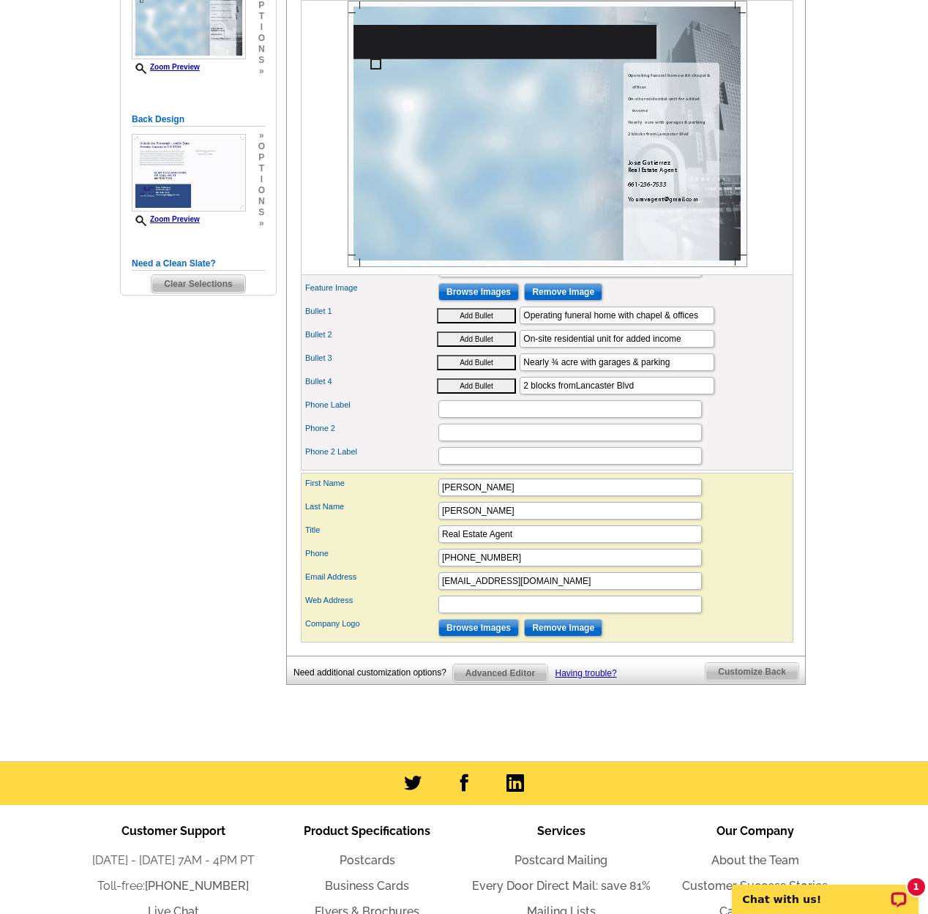
scroll to position [291, 0]
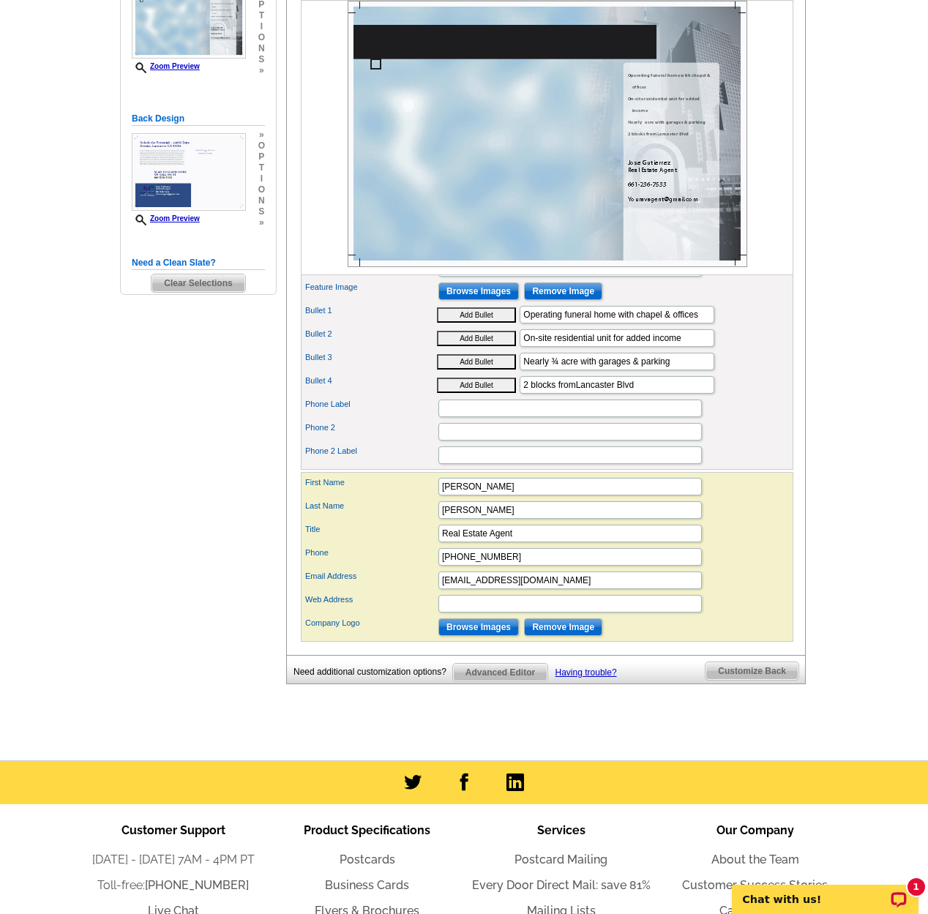
click at [503, 682] on span "Advanced Editor" at bounding box center [500, 673] width 94 height 18
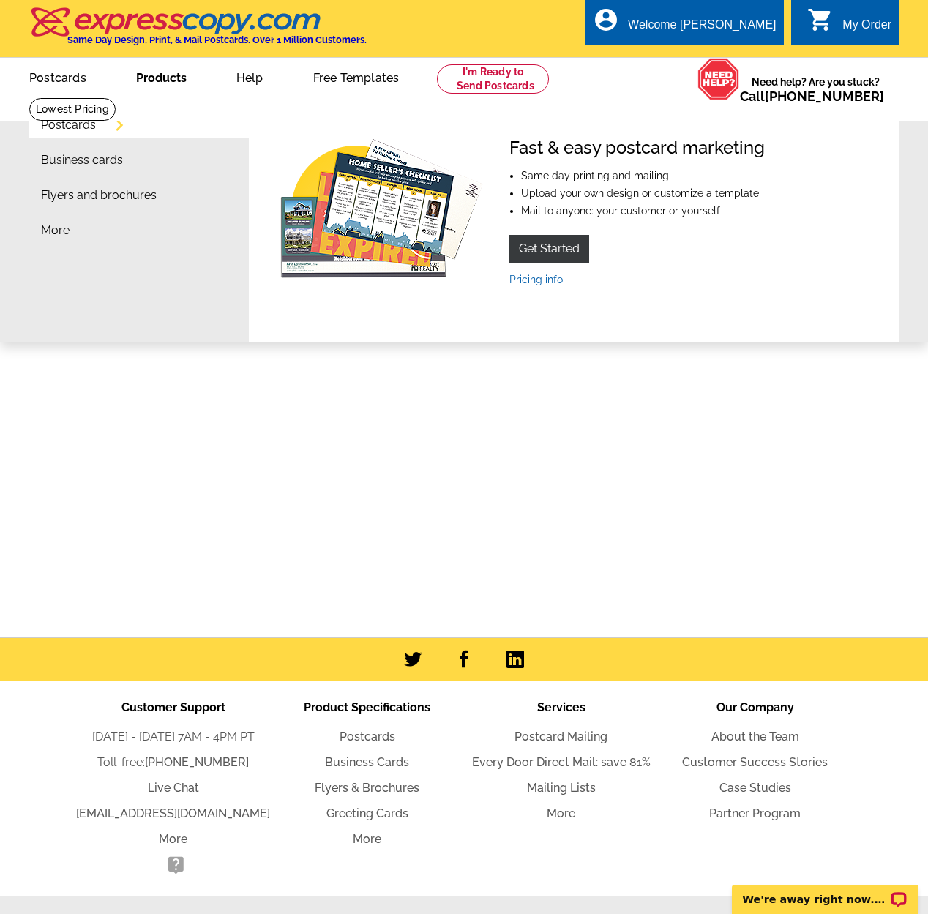
click at [157, 75] on link "Products" at bounding box center [161, 76] width 97 height 34
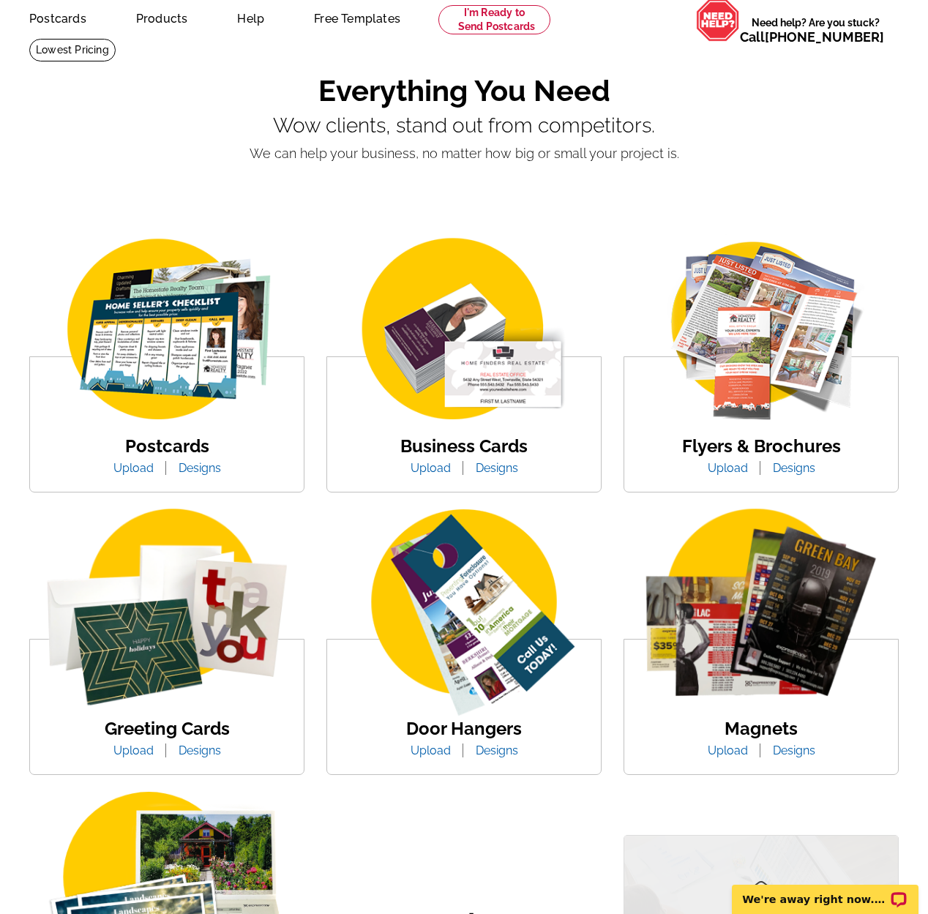
scroll to position [63, 0]
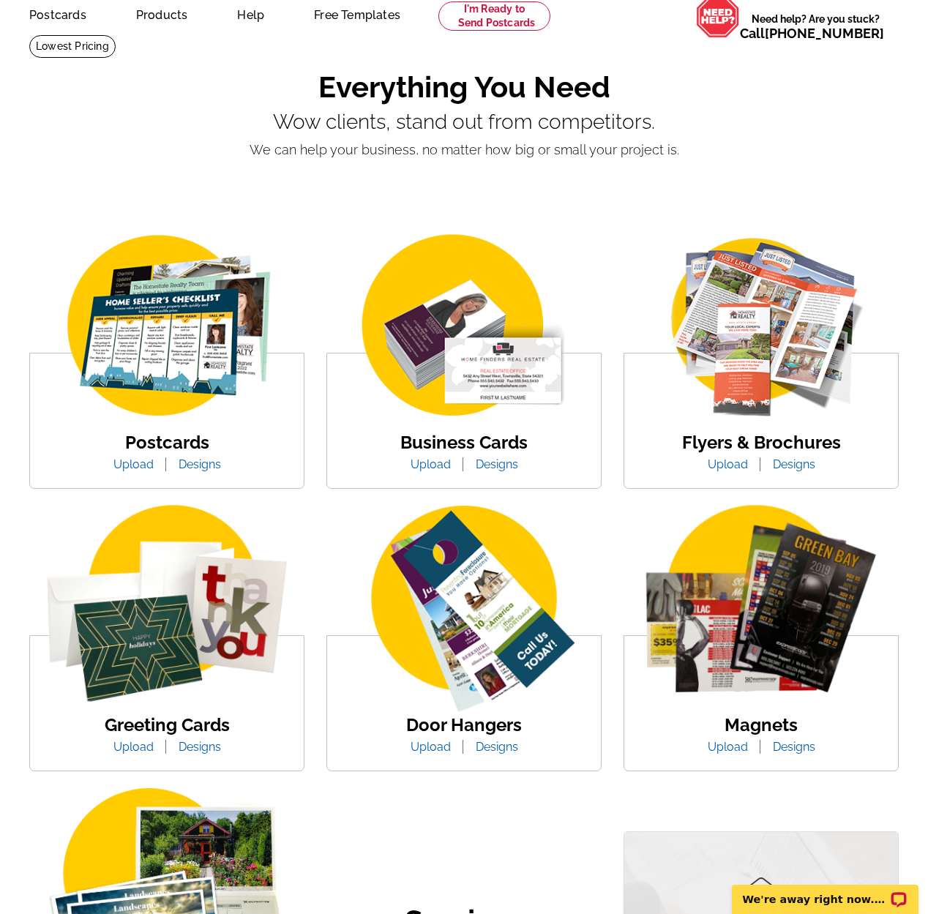
click at [180, 464] on link "Designs" at bounding box center [200, 465] width 64 height 14
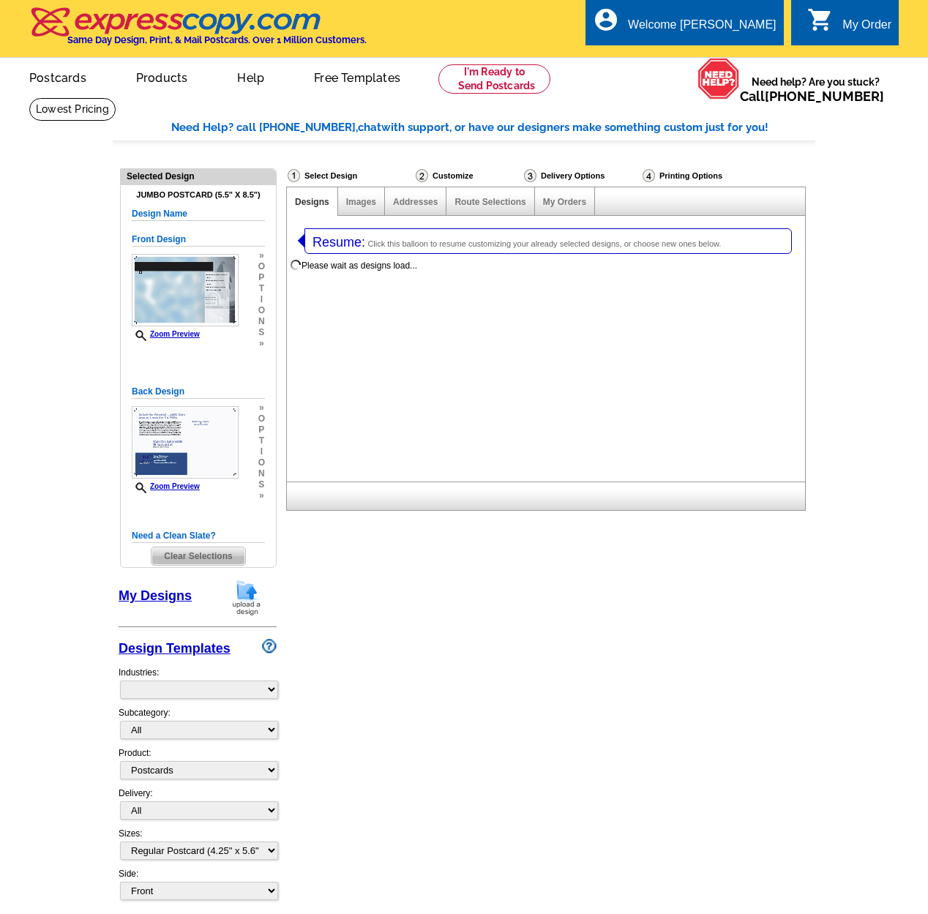
select select "1"
select select "971"
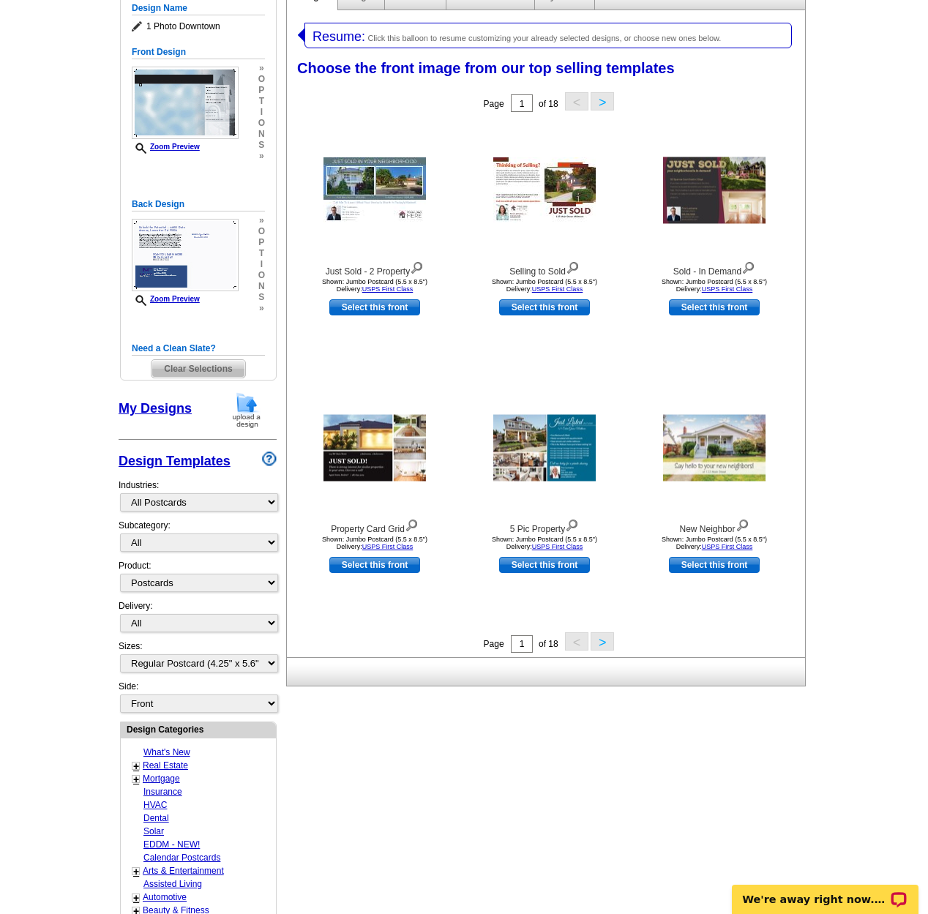
scroll to position [209, 0]
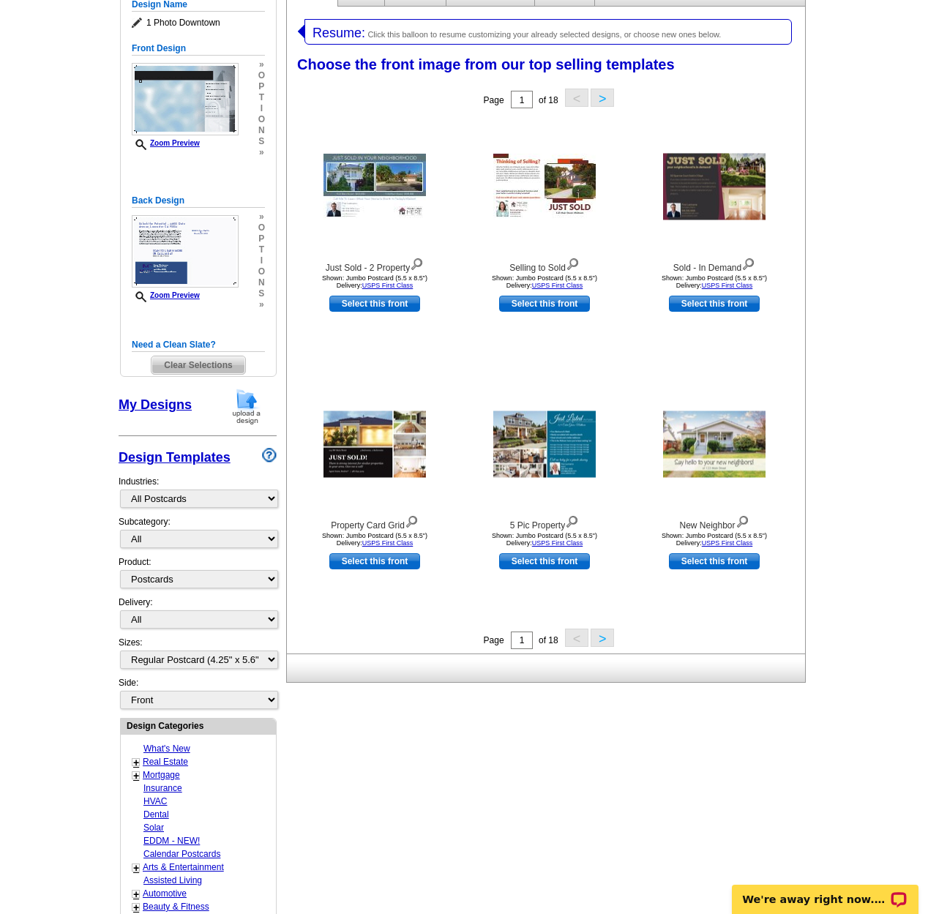
click at [602, 638] on button ">" at bounding box center [602, 638] width 23 height 18
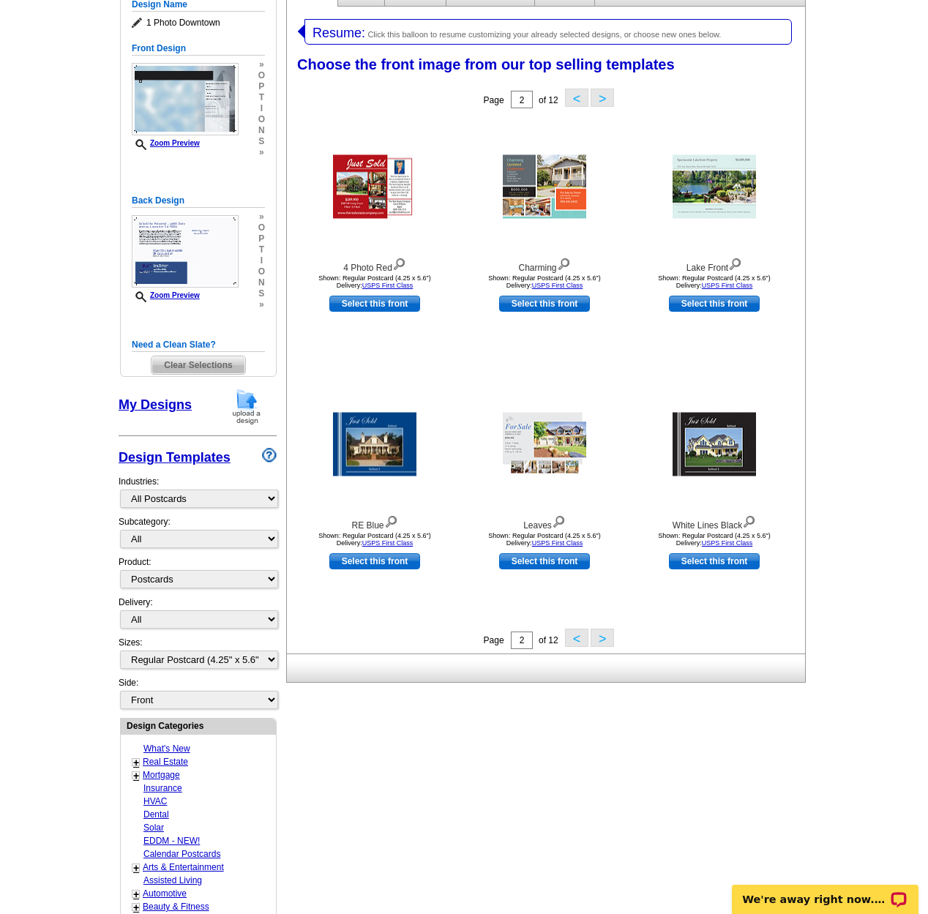
click at [603, 637] on button ">" at bounding box center [602, 638] width 23 height 18
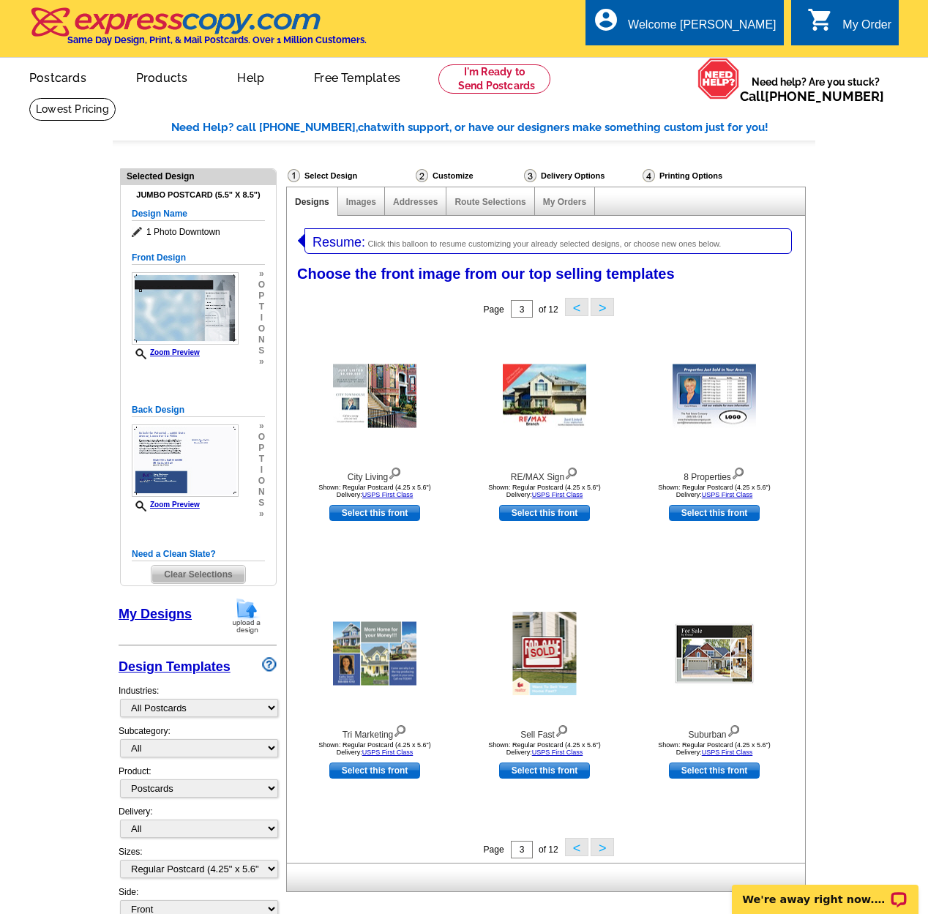
scroll to position [0, 0]
